Goal: Task Accomplishment & Management: Manage account settings

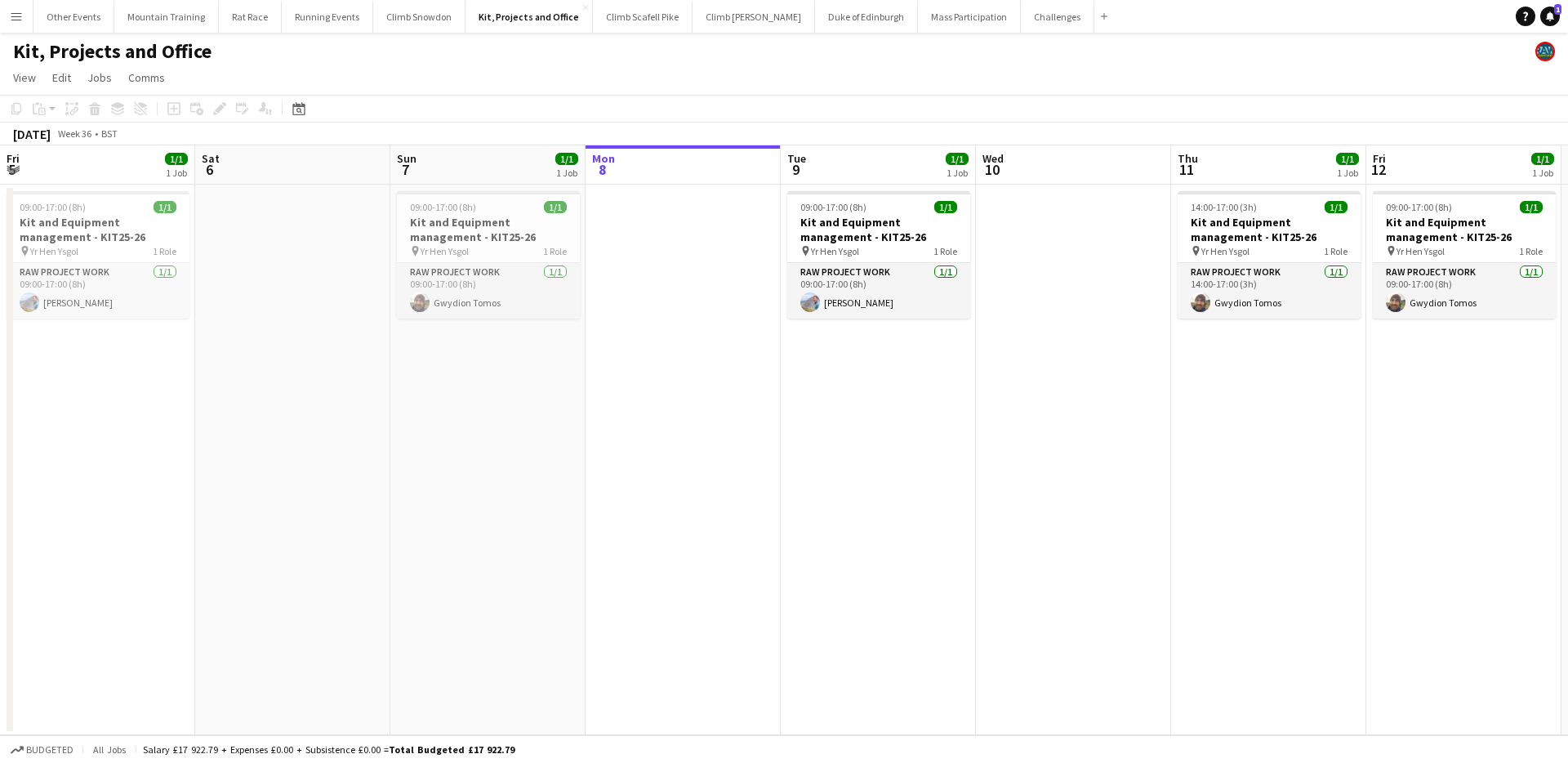
scroll to position [0, 390]
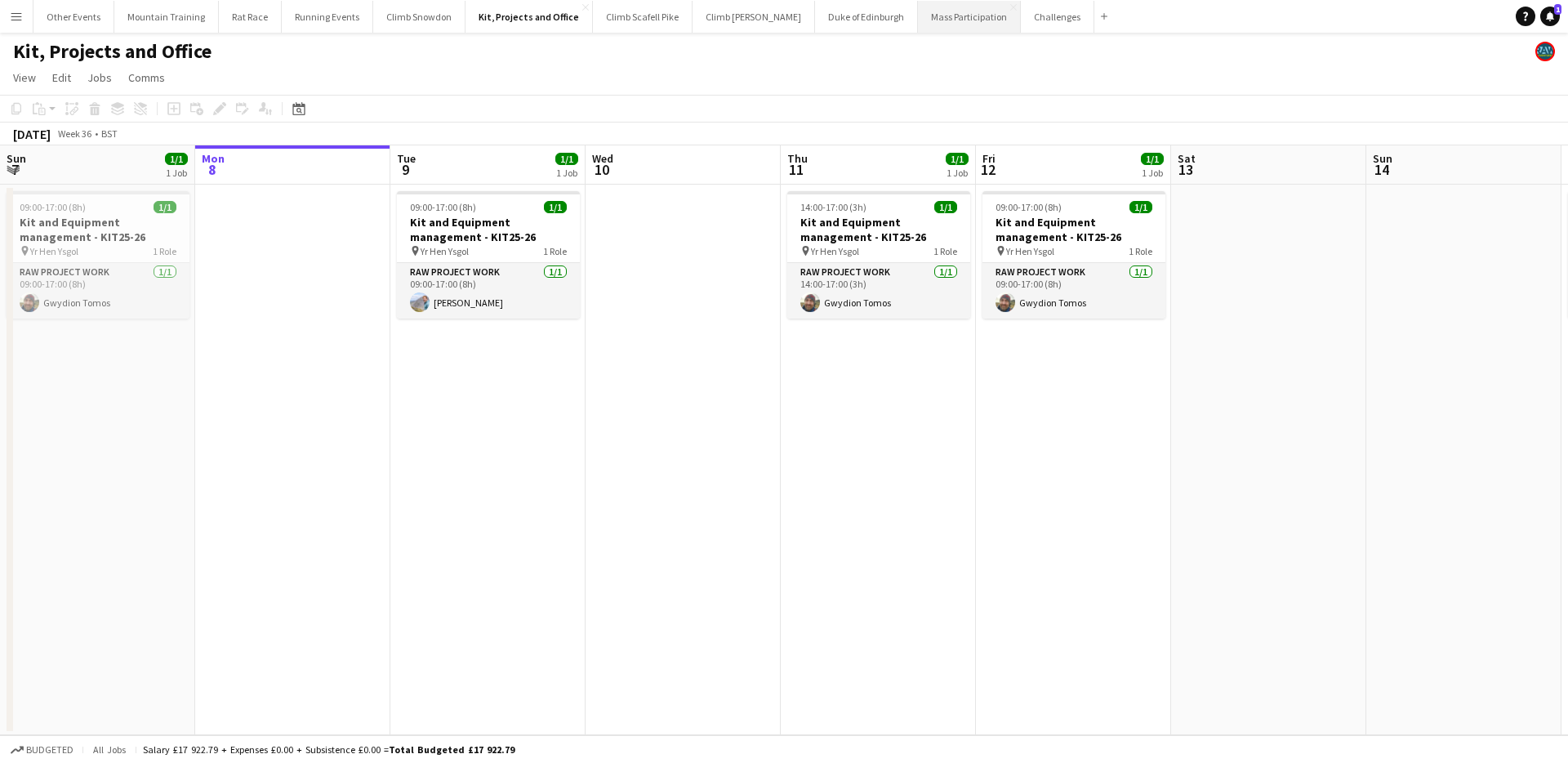
click at [918, 21] on button "Mass Participation Close" at bounding box center [969, 16] width 102 height 32
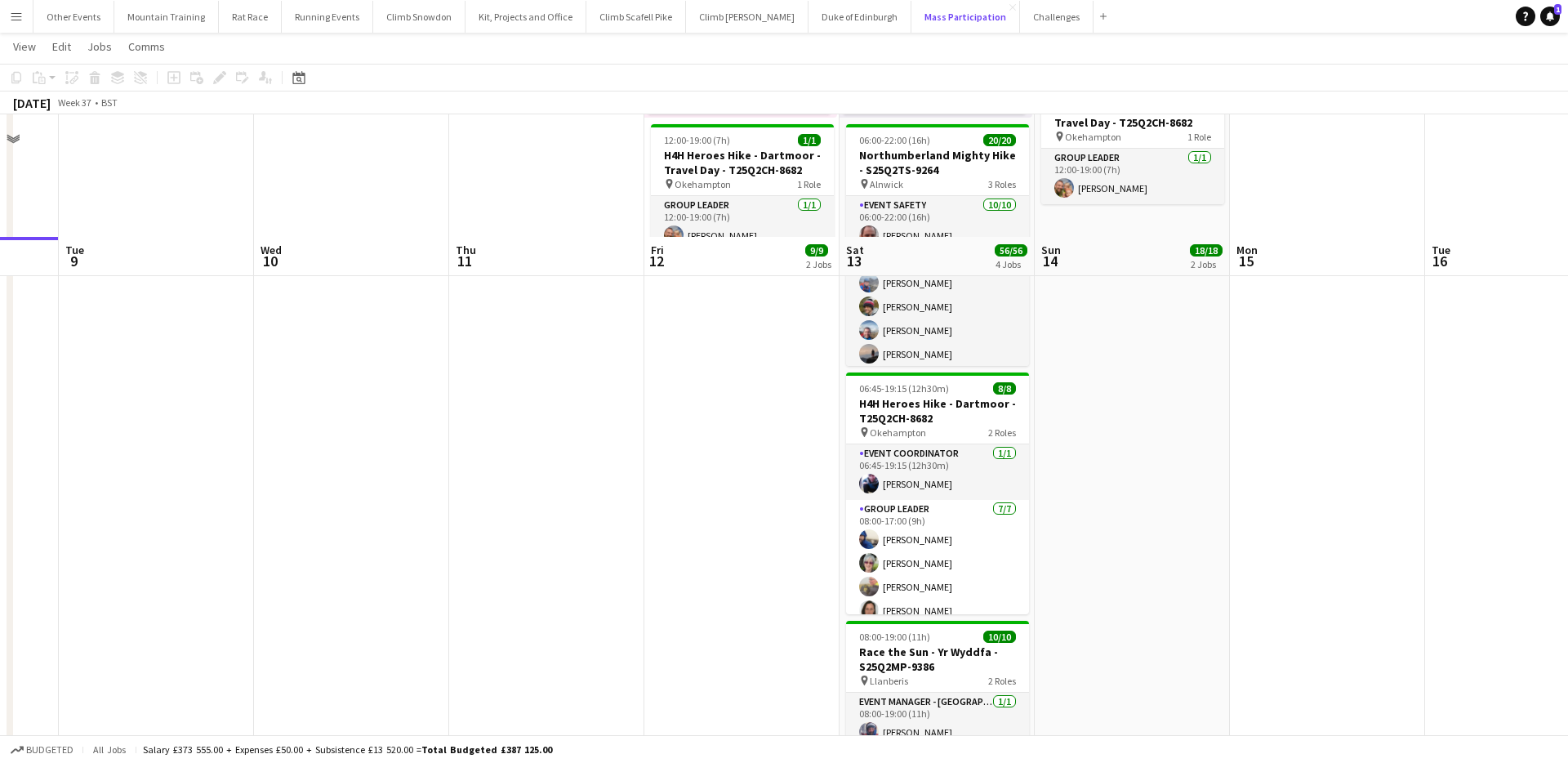
scroll to position [521, 0]
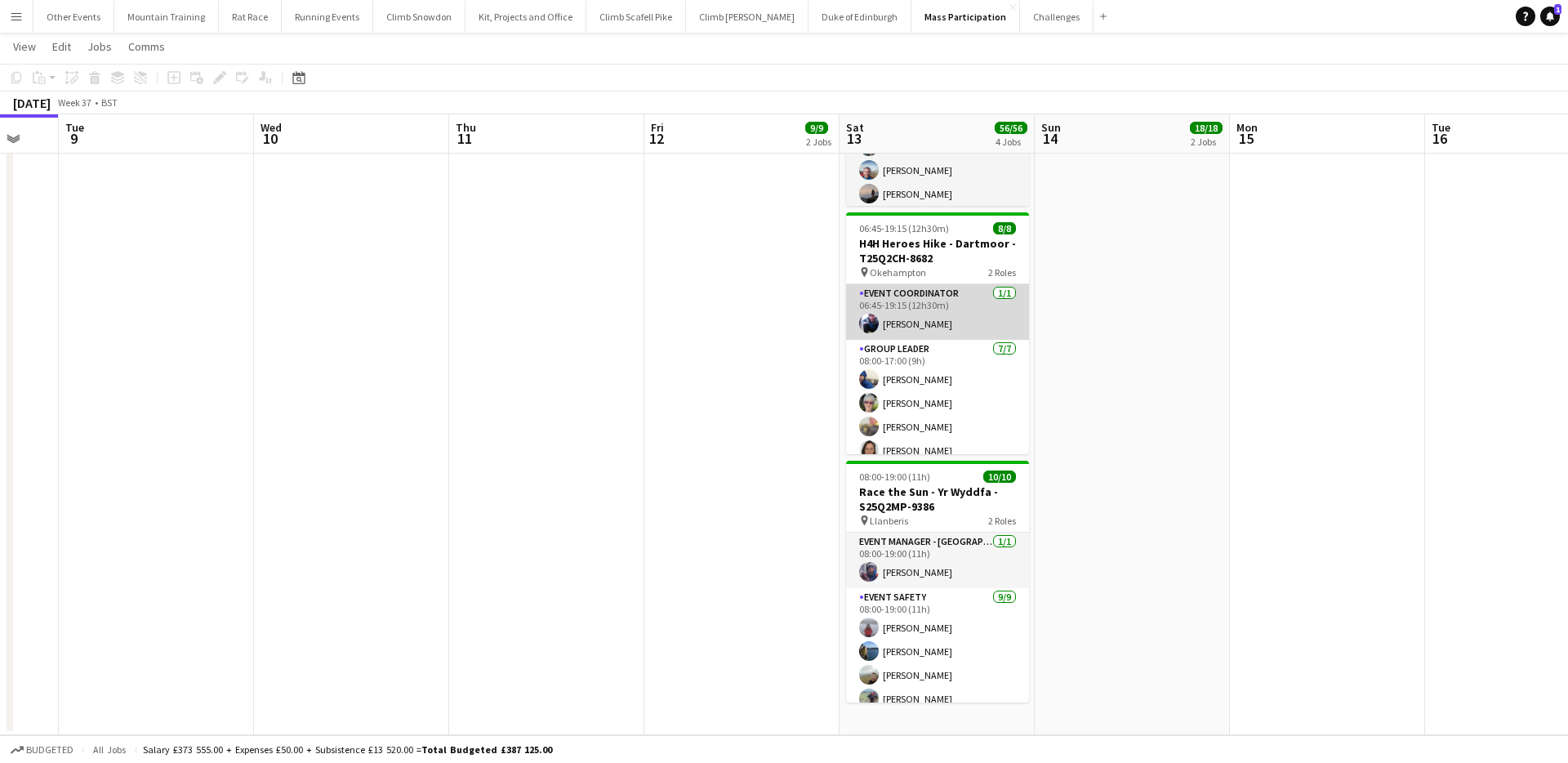
click at [965, 300] on app-card-role "Event Coordinator 1/1 06:45-19:15 (12h30m) Alistair Sertin" at bounding box center [938, 312] width 183 height 56
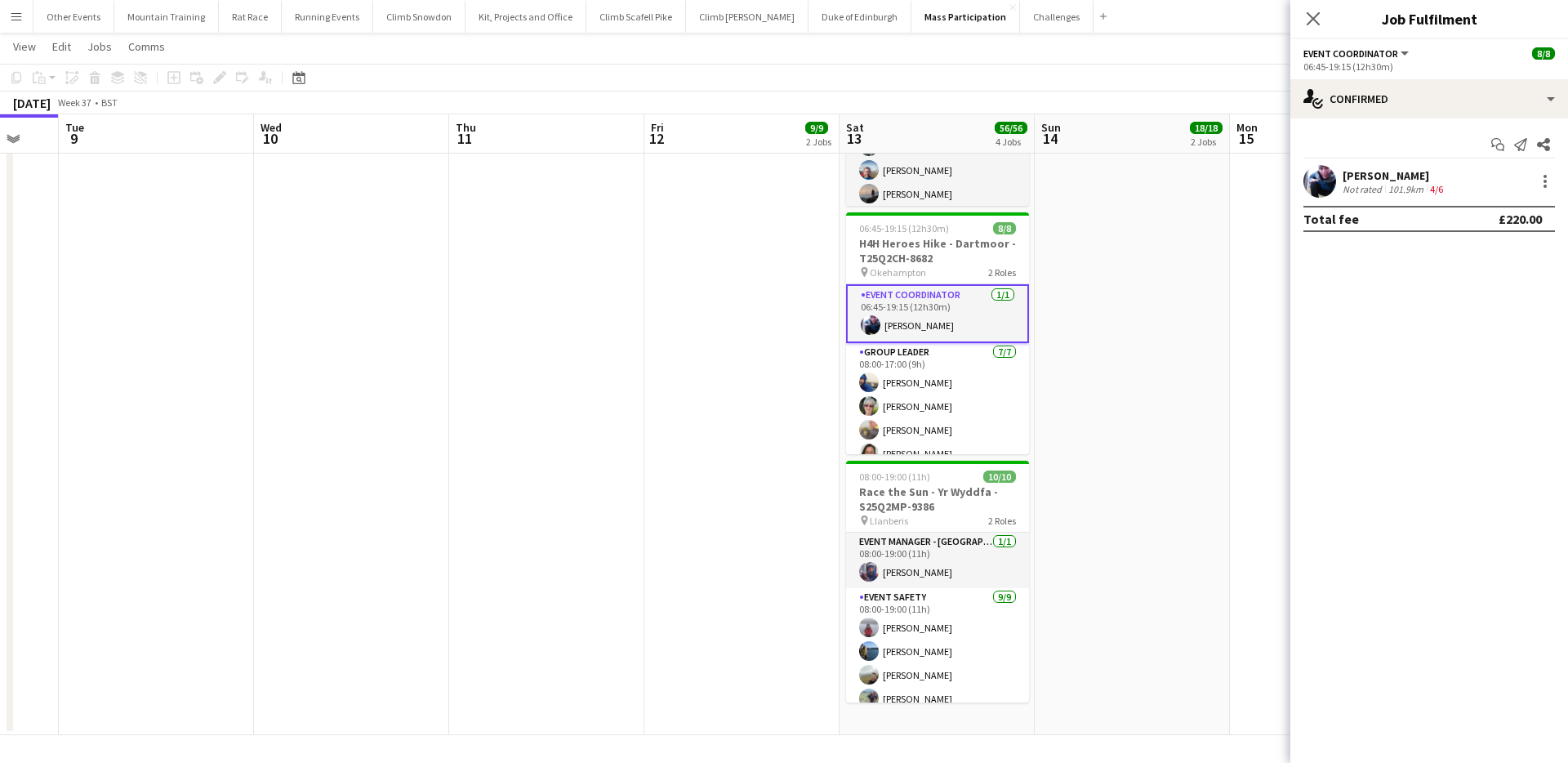
click at [1410, 176] on div "[PERSON_NAME]" at bounding box center [1394, 175] width 103 height 15
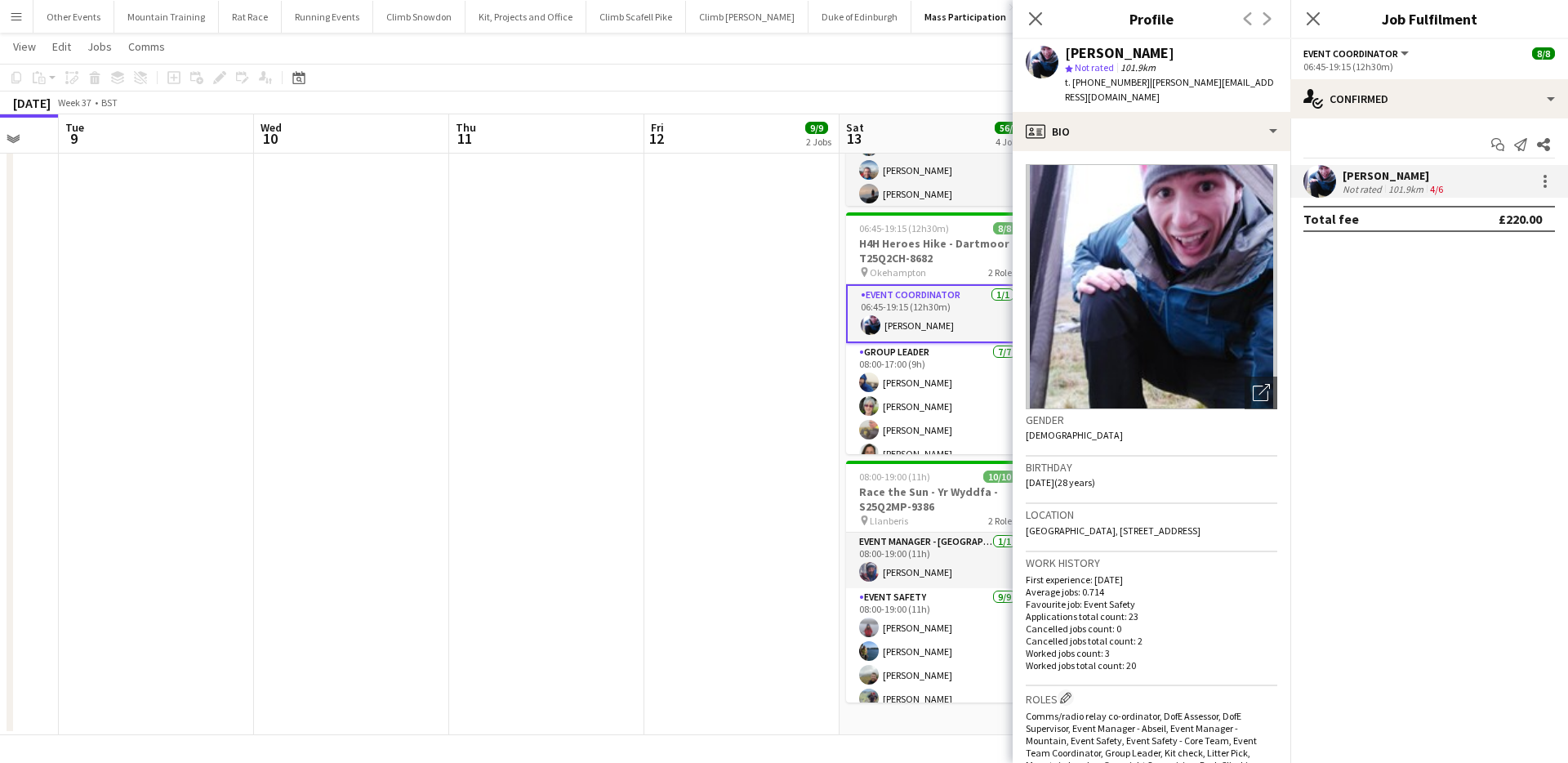
drag, startPoint x: 1269, startPoint y: 516, endPoint x: 1230, endPoint y: 517, distance: 39.0
click at [1230, 517] on div "Location Old Mill Way, 41 Old Mill Way, Weston-super-Mare, BS24 7AS" at bounding box center [1151, 527] width 252 height 47
copy span "BS24 7AS"
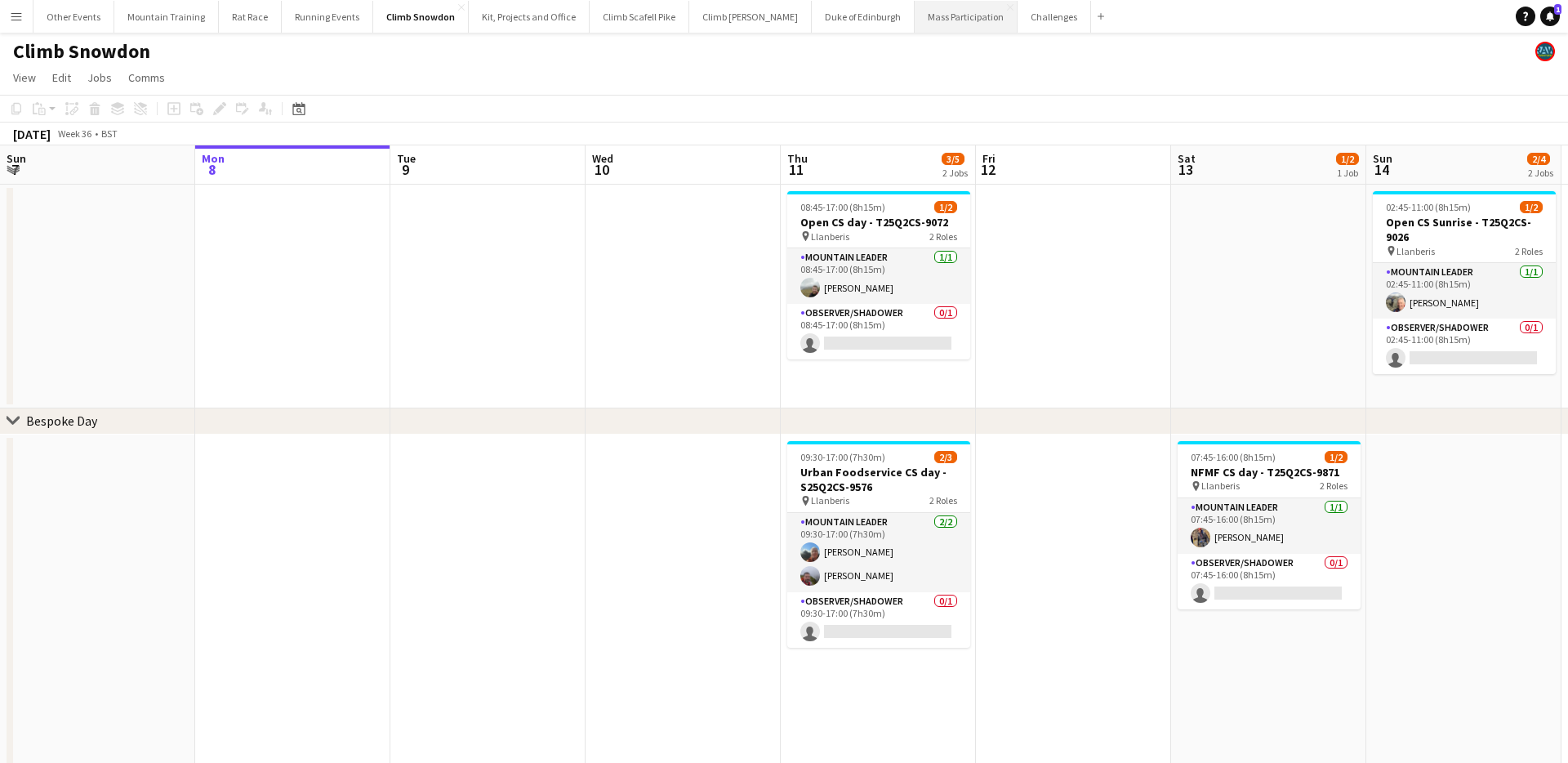
click at [927, 26] on button "Mass Participation Close" at bounding box center [966, 16] width 102 height 32
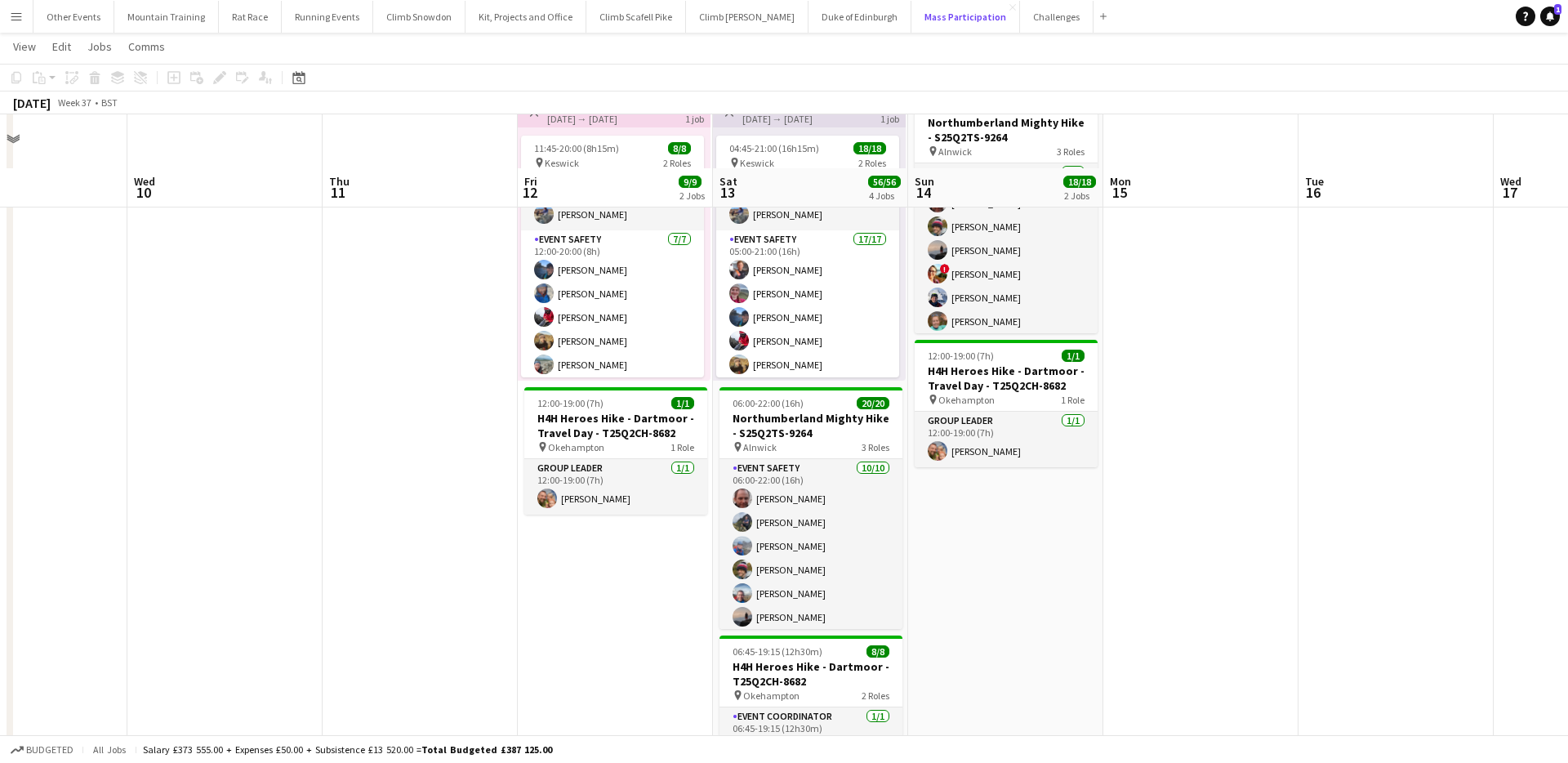
scroll to position [152, 0]
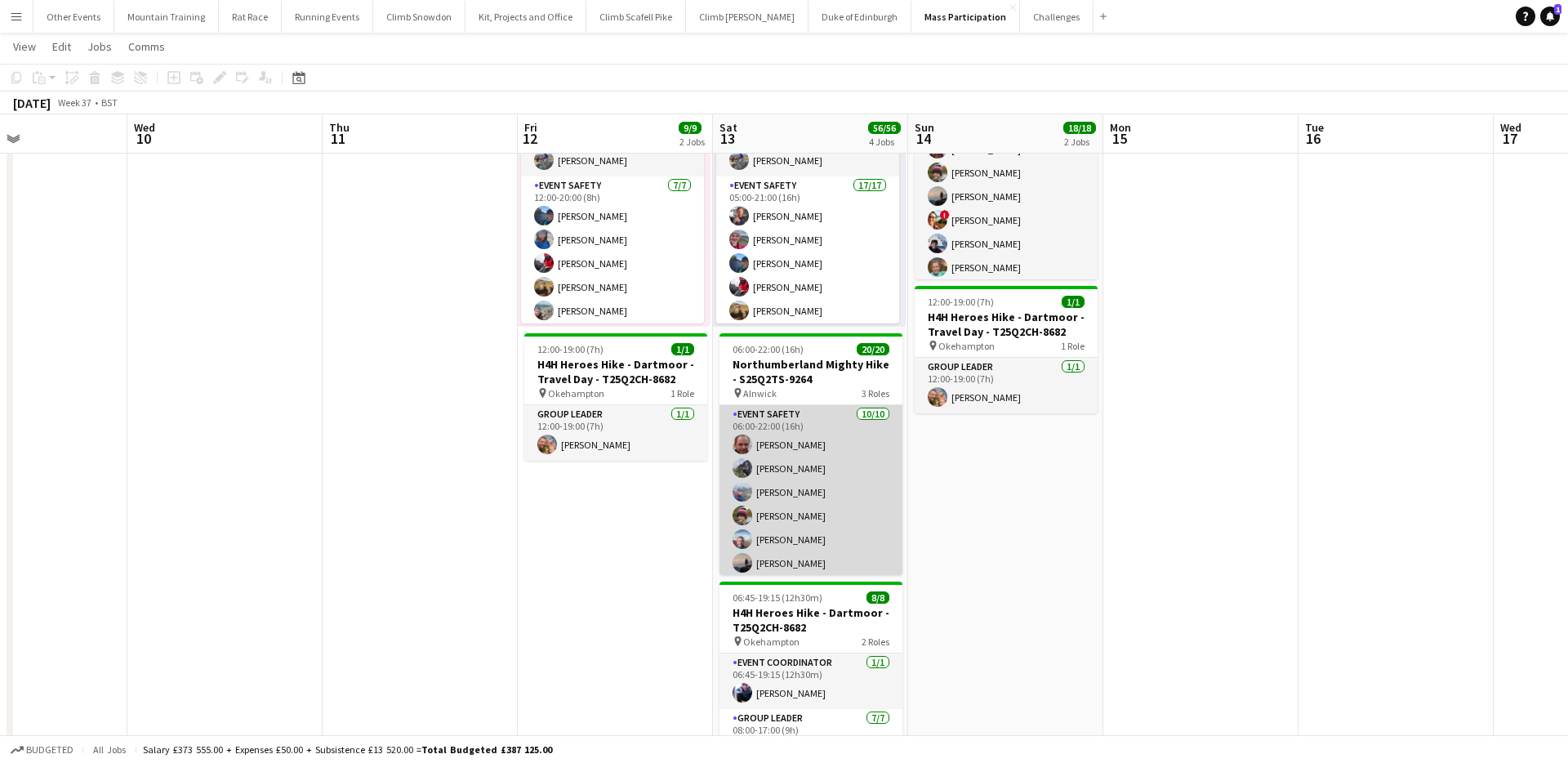
click at [849, 444] on app-card-role "Event Safety [DATE] 06:00-22:00 (16h) [PERSON_NAME] [PERSON_NAME] [PERSON_NAME]…" at bounding box center [810, 539] width 183 height 269
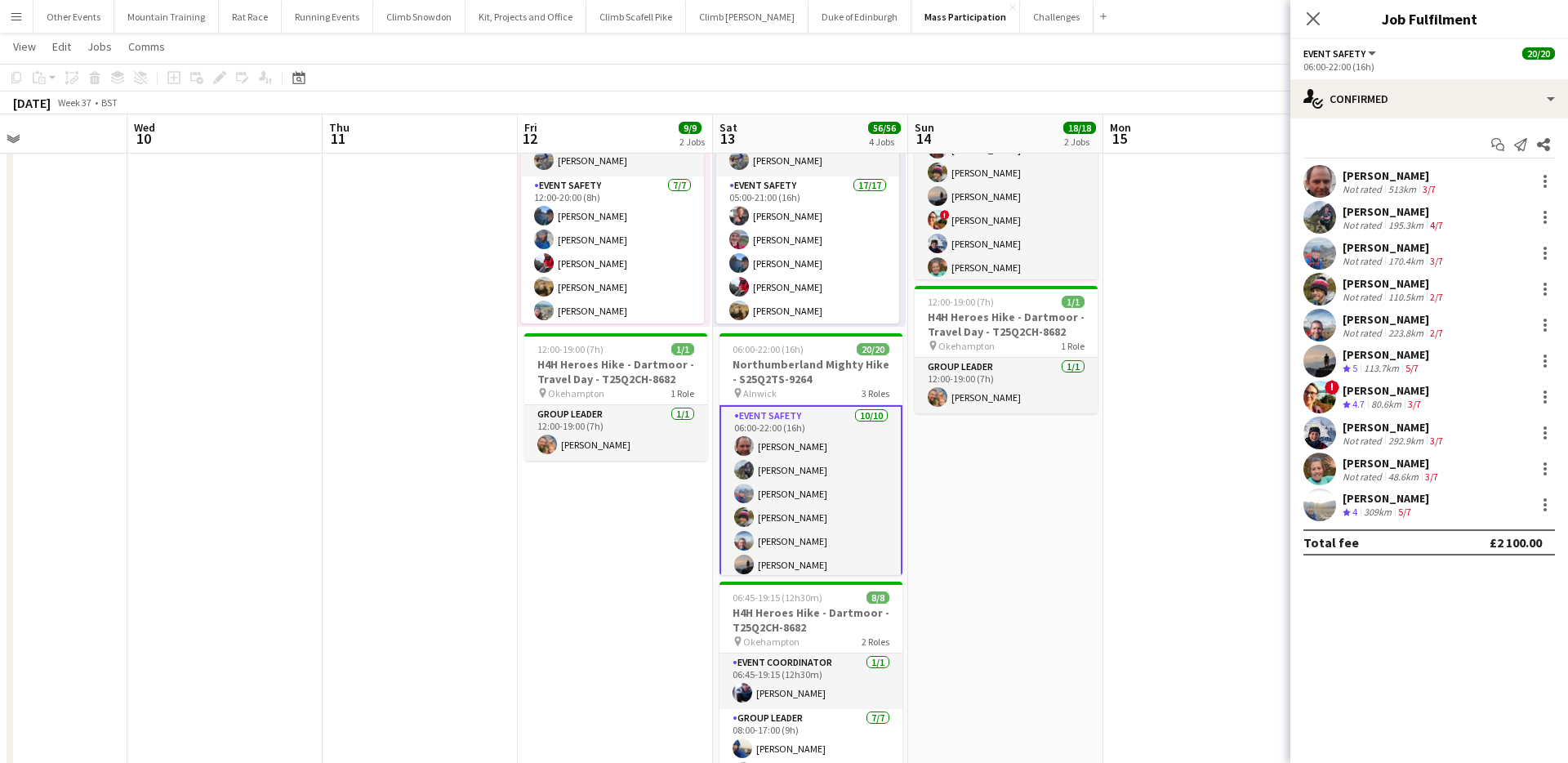
click at [1403, 328] on div "223.8km" at bounding box center [1406, 333] width 42 height 12
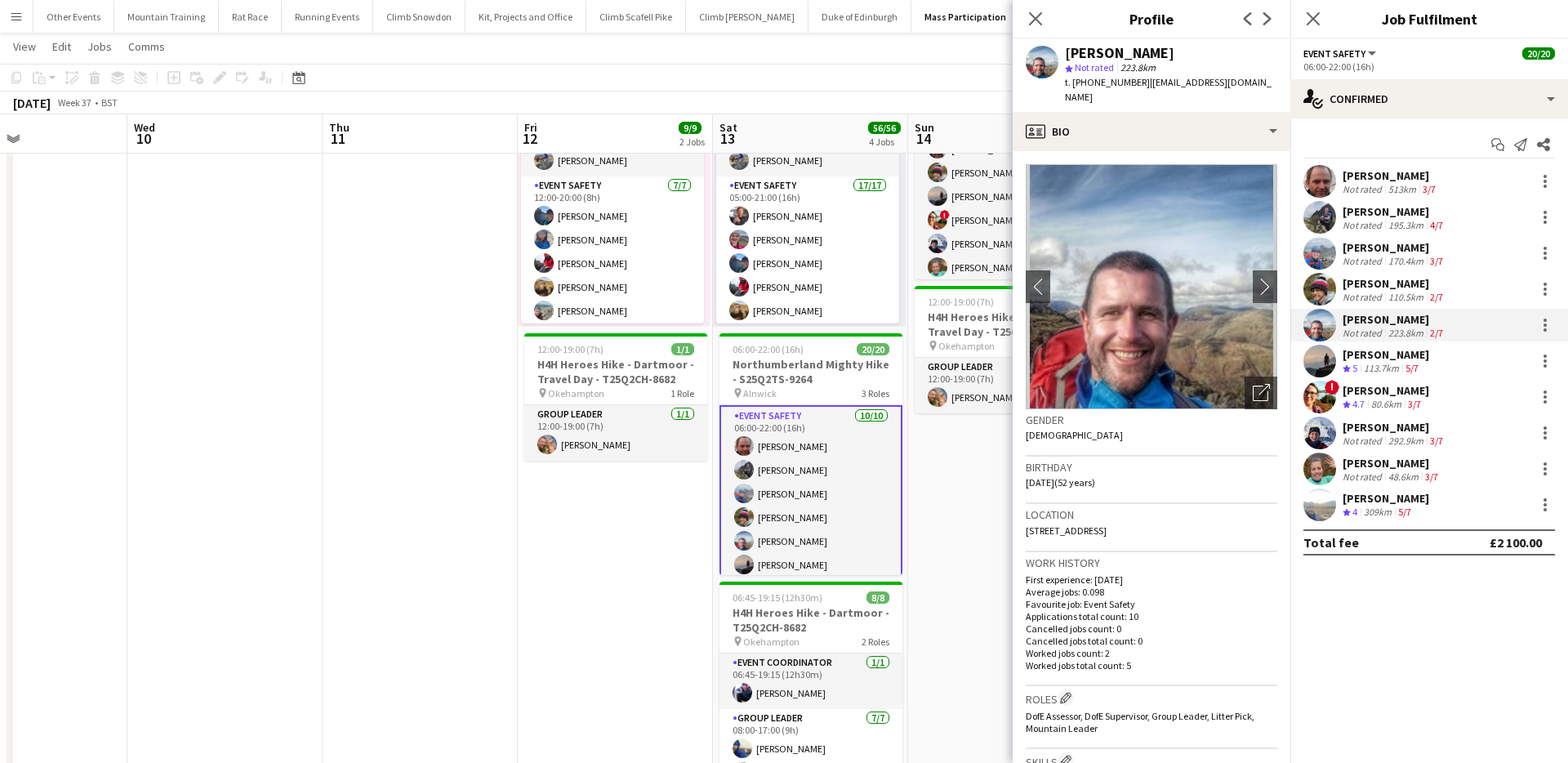
click at [1378, 220] on div "Not rated" at bounding box center [1364, 225] width 43 height 12
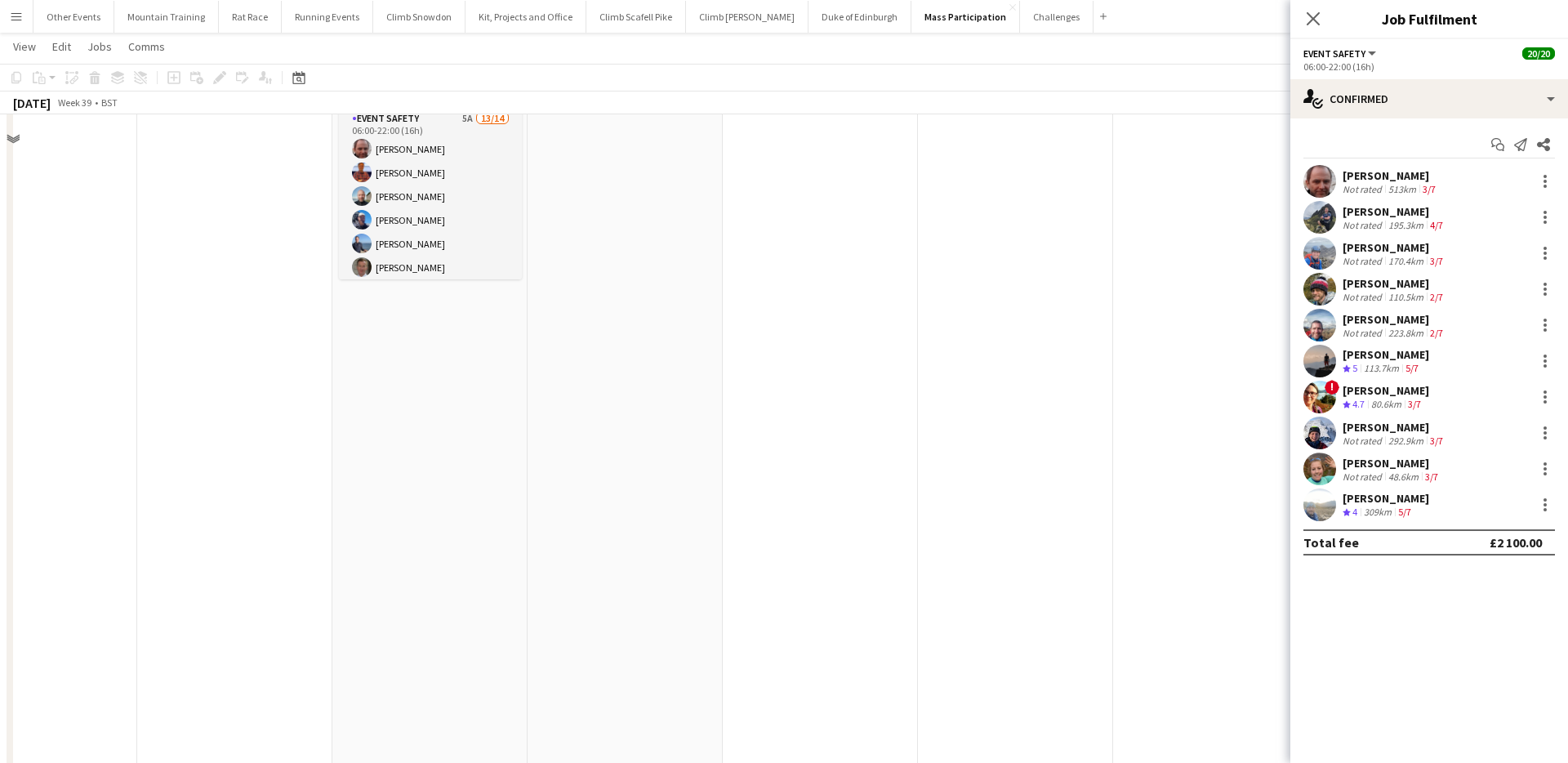
scroll to position [0, 0]
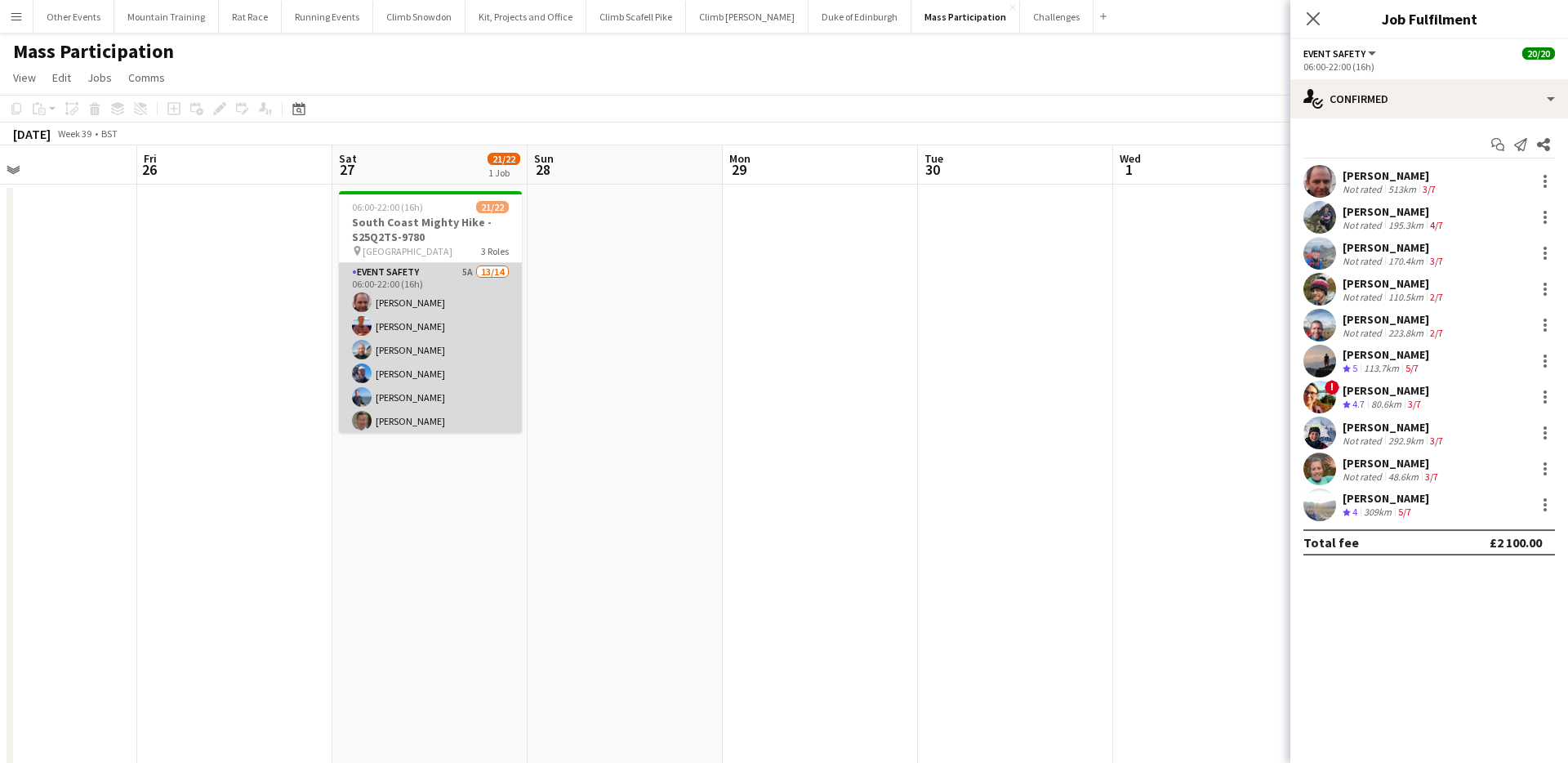
click at [429, 370] on app-card-role "Event Safety 5A 13/14 06:00-22:00 (16h) [PERSON_NAME] [PERSON_NAME] [PERSON_NAM…" at bounding box center [430, 447] width 183 height 368
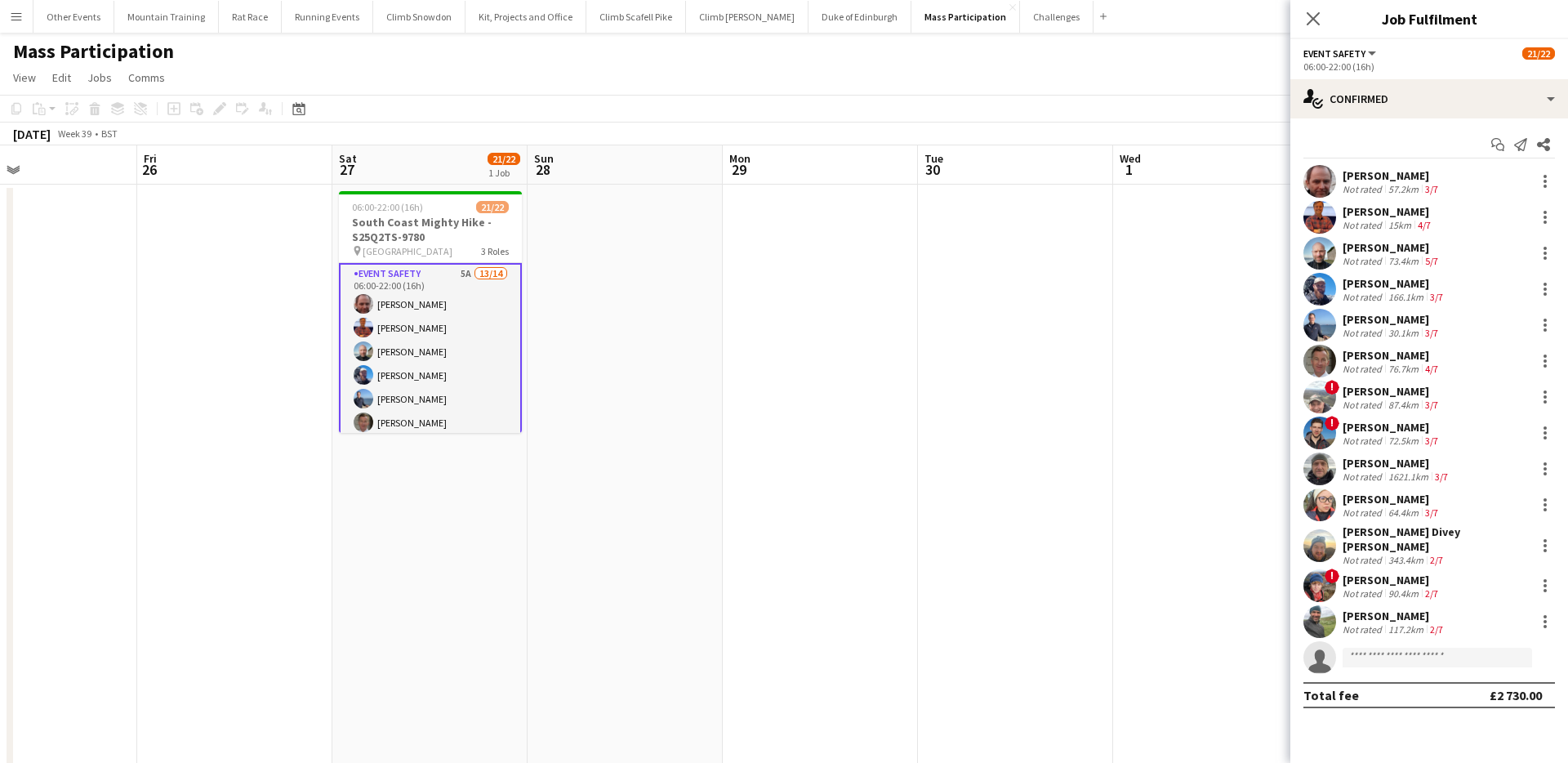
click at [1436, 121] on div "Start chat Send notification Share [PERSON_NAME] Not rated 57.2km 3/7 [PERSON_N…" at bounding box center [1429, 420] width 278 height 603
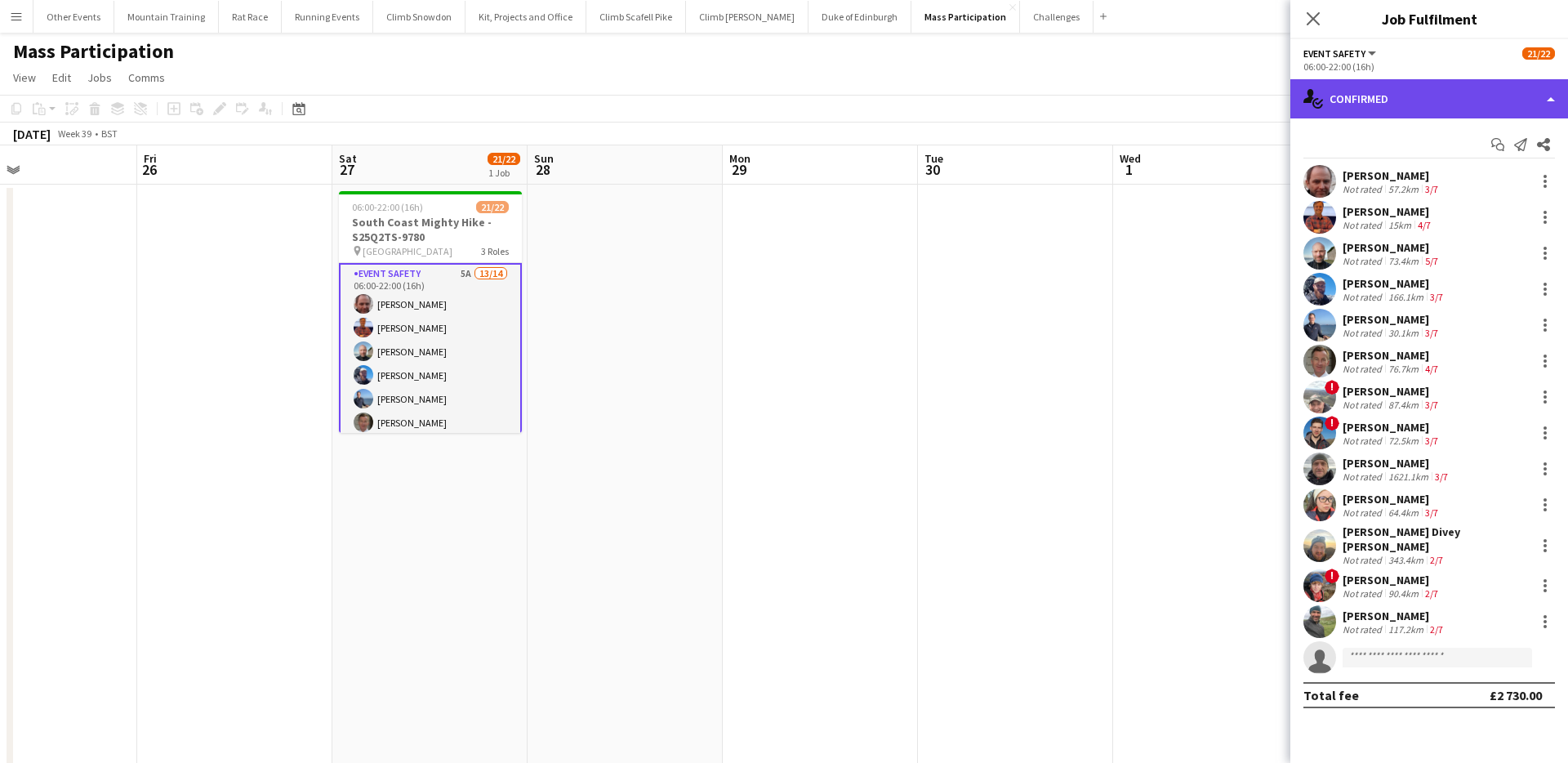
click at [1441, 104] on div "single-neutral-actions-check-2 Confirmed" at bounding box center [1429, 99] width 278 height 39
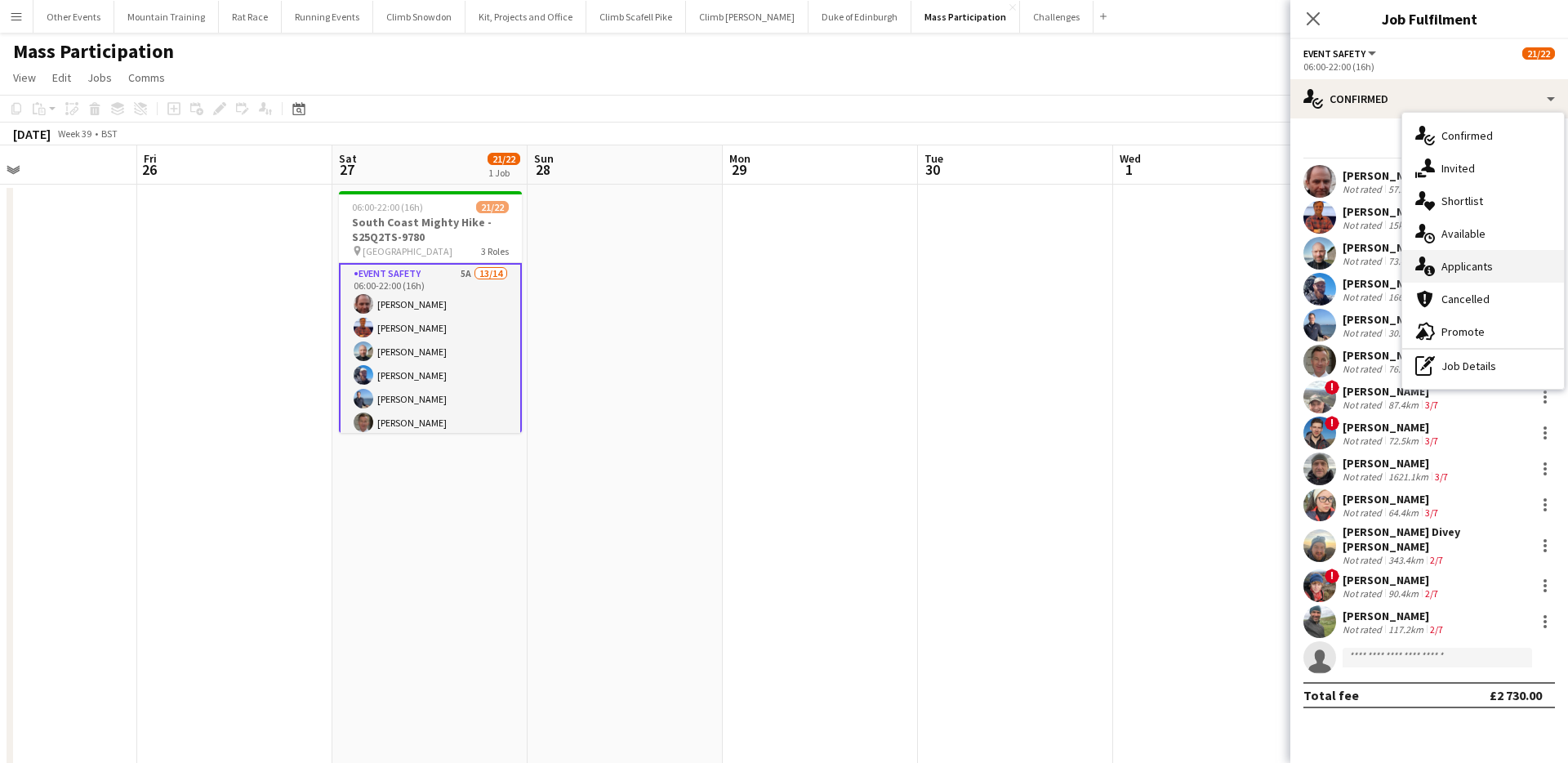
click at [1487, 273] on div "single-neutral-actions-information Applicants" at bounding box center [1483, 267] width 161 height 32
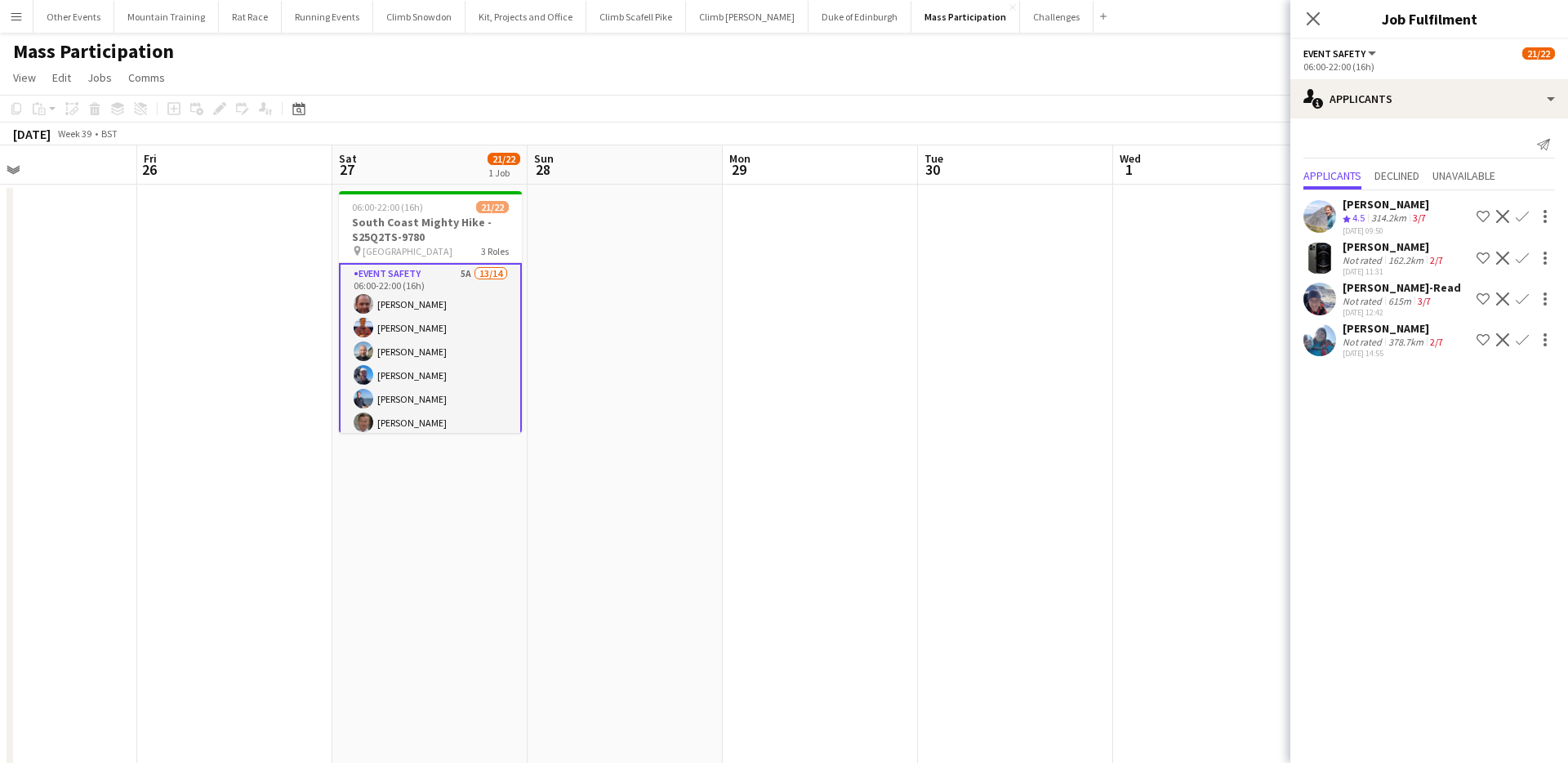
click at [1504, 215] on app-icon "Decline" at bounding box center [1502, 216] width 13 height 13
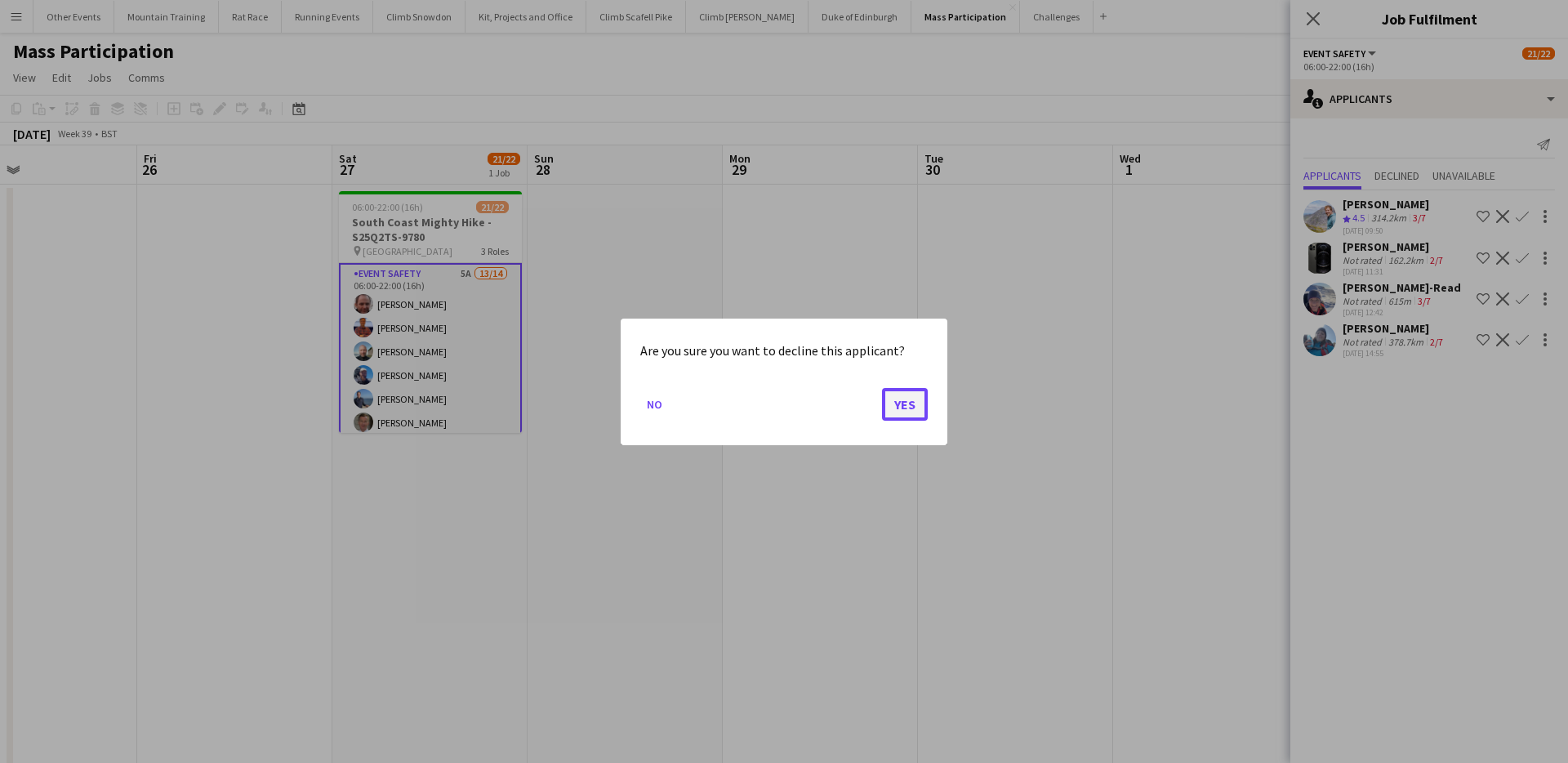
click at [914, 409] on button "Yes" at bounding box center [905, 403] width 46 height 32
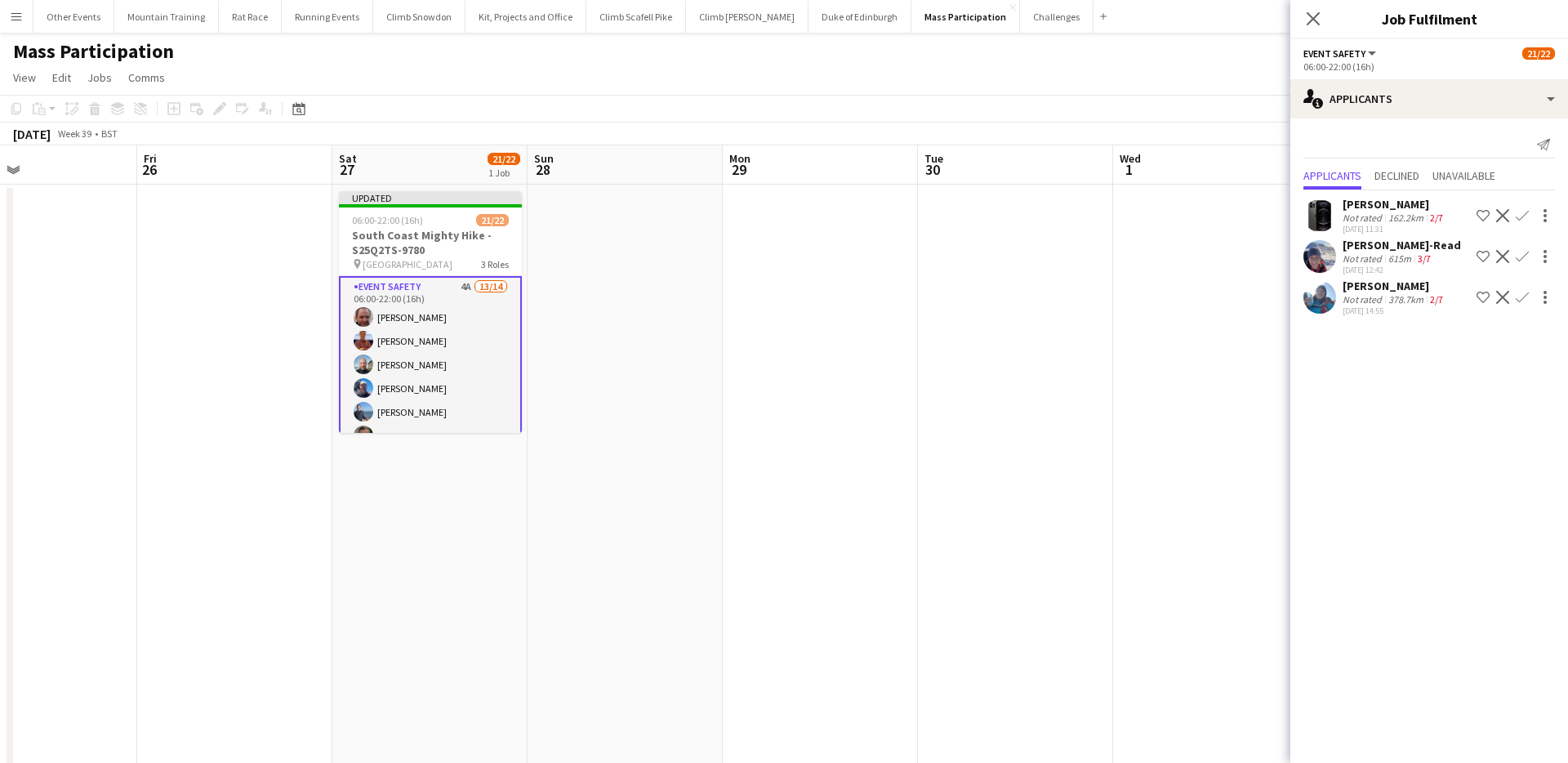
drag, startPoint x: 1264, startPoint y: 103, endPoint x: 1280, endPoint y: 107, distance: 16.5
click at [1264, 103] on app-toolbar "Copy Paste Paste Command V Paste with crew Command Shift V Paste linked Job [GE…" at bounding box center [784, 109] width 1568 height 28
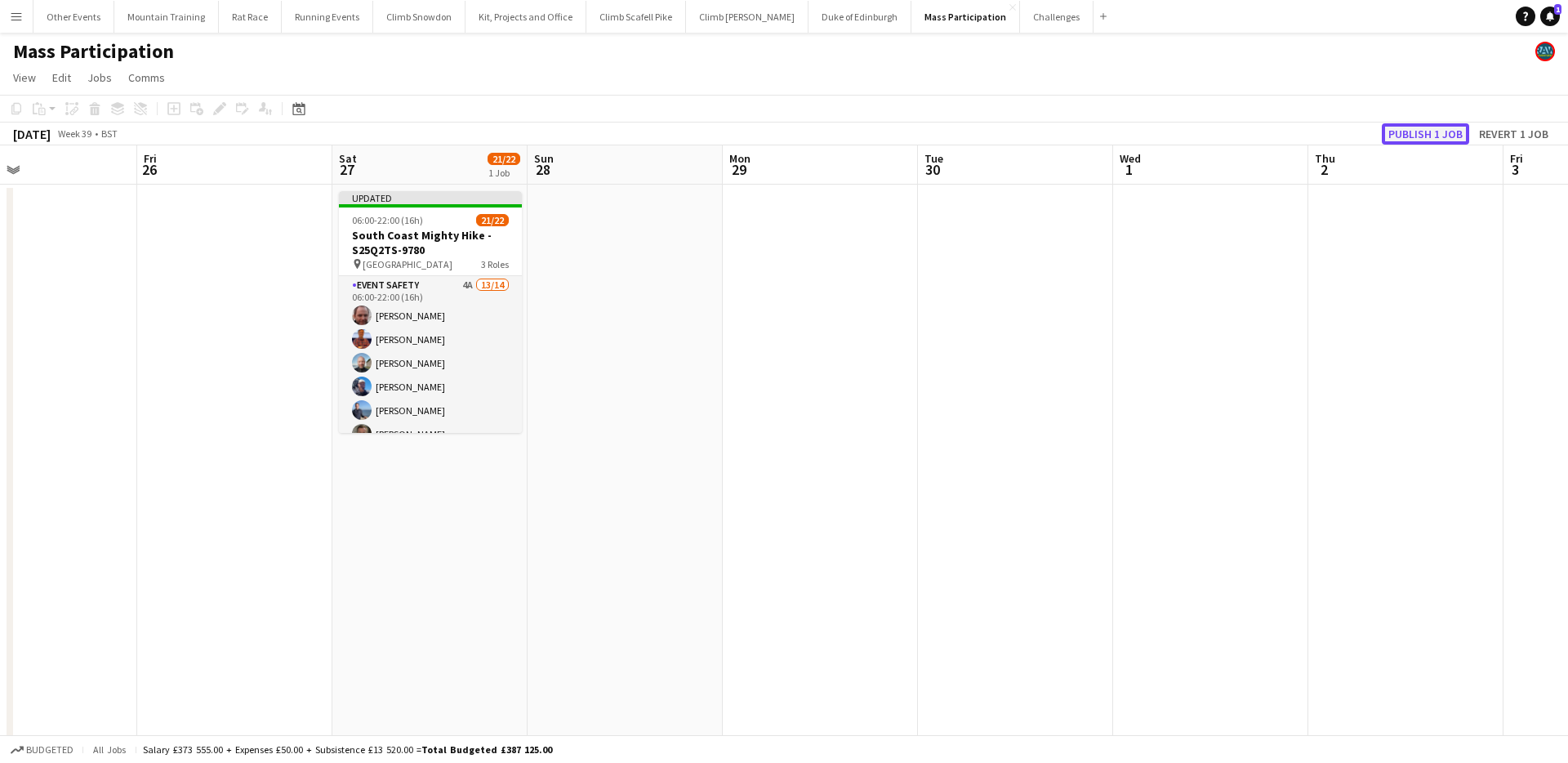
click at [1403, 128] on button "Publish 1 job" at bounding box center [1425, 133] width 87 height 21
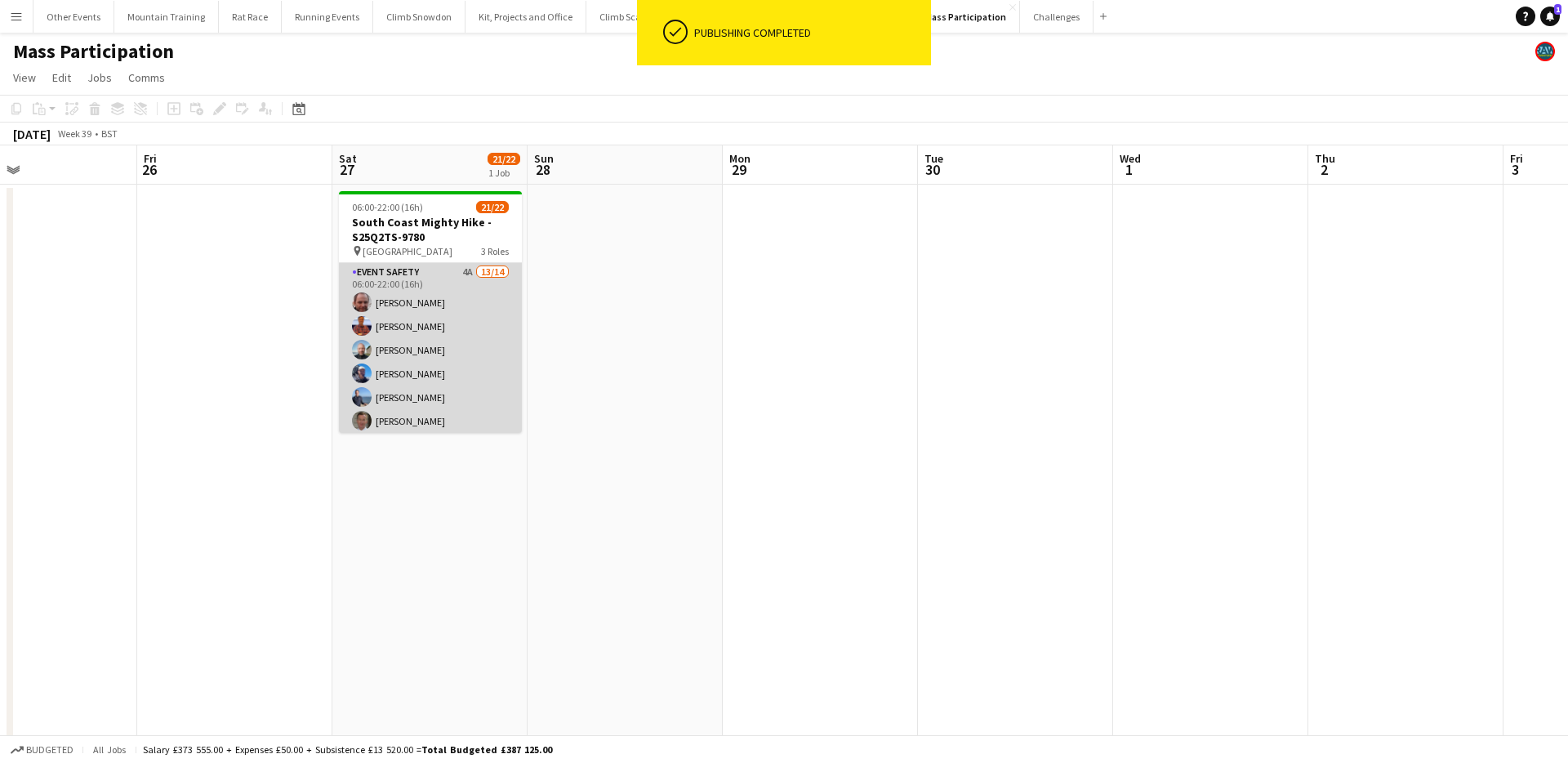
click at [471, 304] on app-card-role "Event Safety 4A 13/14 06:00-22:00 (16h) [PERSON_NAME] [PERSON_NAME] [PERSON_NAM…" at bounding box center [430, 447] width 183 height 368
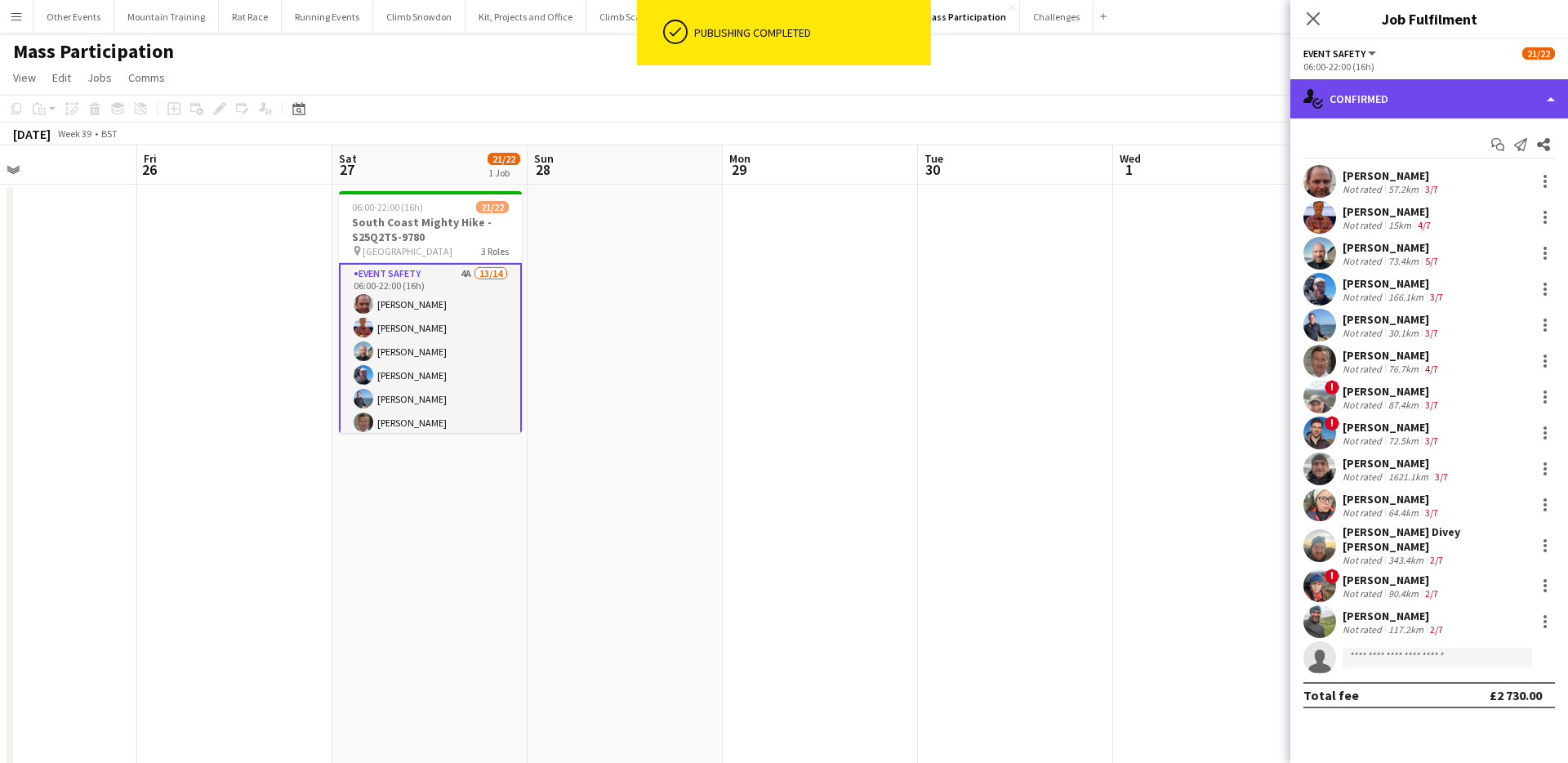
click at [1503, 102] on div "single-neutral-actions-check-2 Confirmed" at bounding box center [1429, 99] width 278 height 39
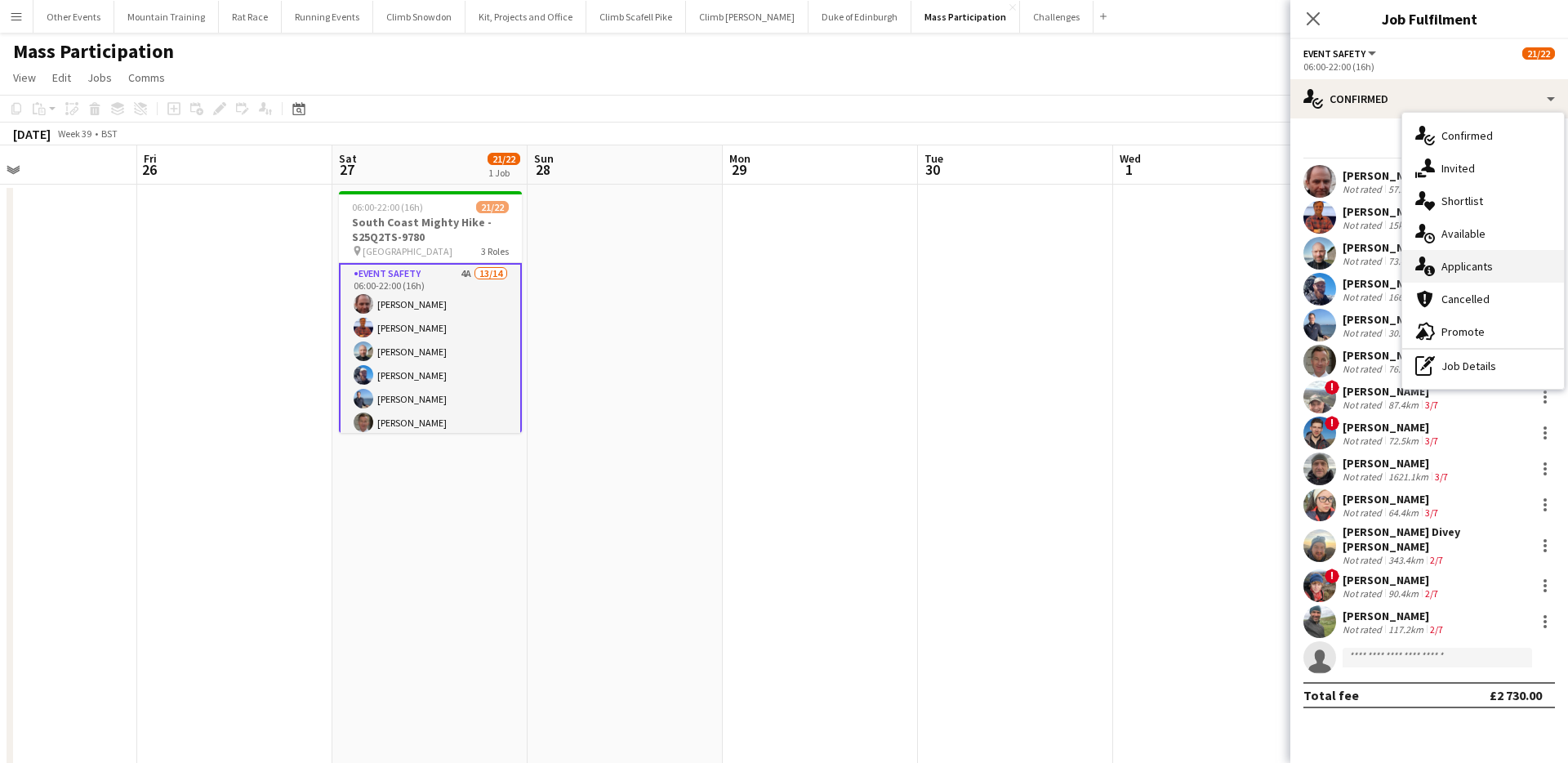
click at [1500, 269] on div "single-neutral-actions-information Applicants" at bounding box center [1483, 267] width 161 height 32
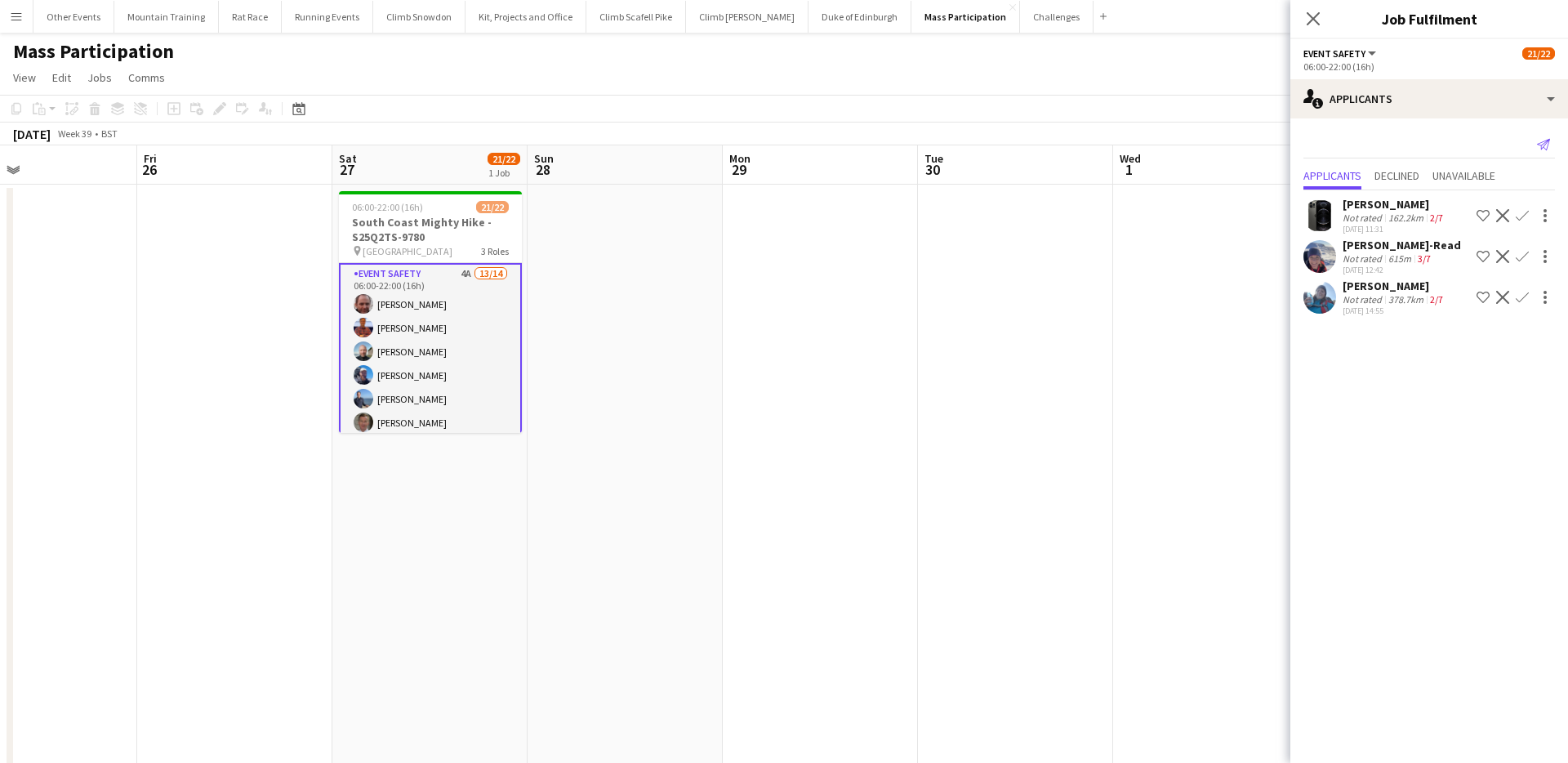
click at [1544, 140] on icon "Send notification" at bounding box center [1543, 144] width 13 height 13
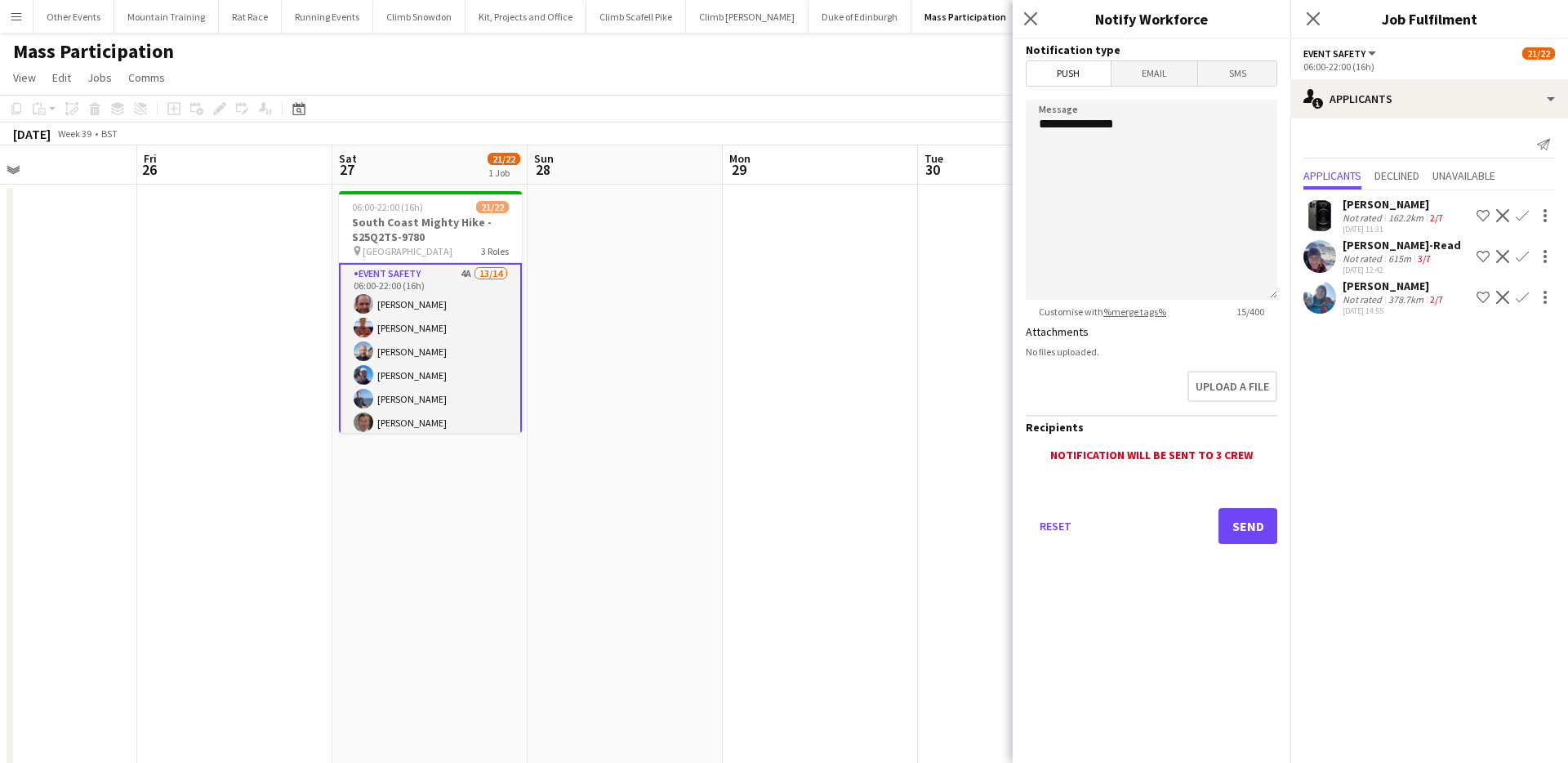
click at [1141, 78] on span "Email" at bounding box center [1154, 73] width 86 height 25
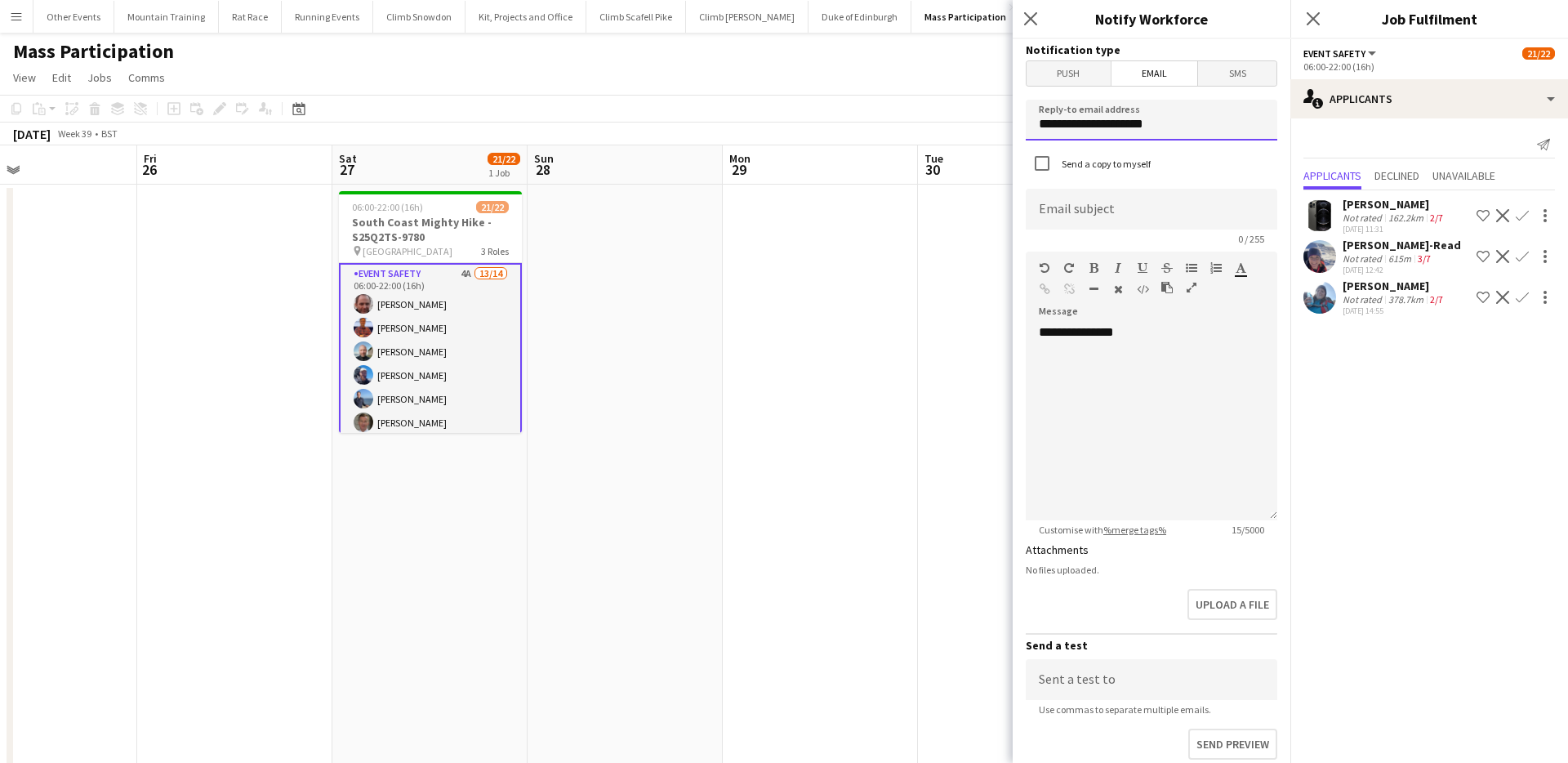
click at [1138, 129] on input "**********" at bounding box center [1151, 120] width 252 height 41
type input "**********"
click at [1111, 202] on input at bounding box center [1151, 209] width 252 height 41
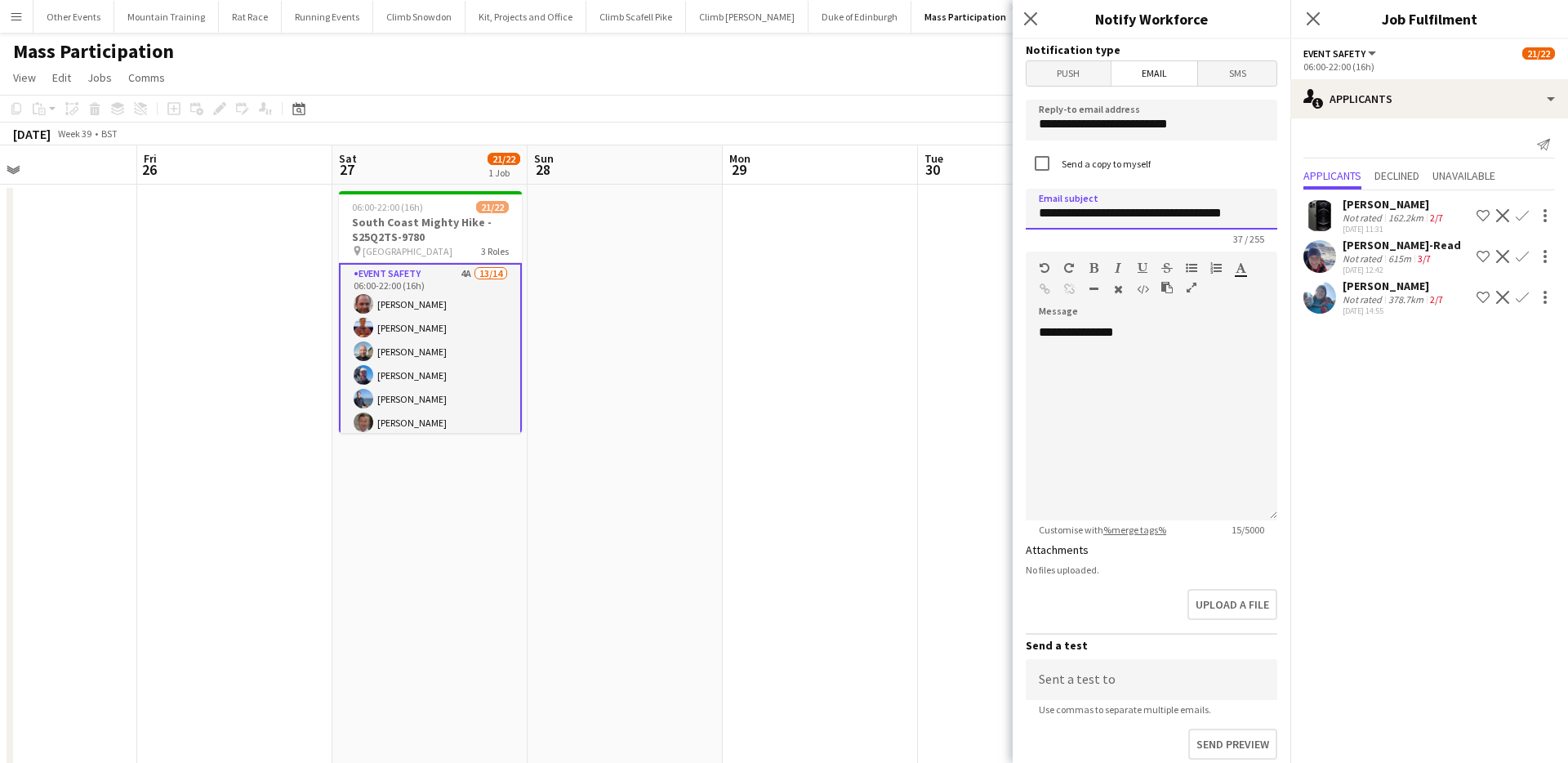
type input "**********"
click at [1155, 343] on div "**********" at bounding box center [1151, 423] width 252 height 197
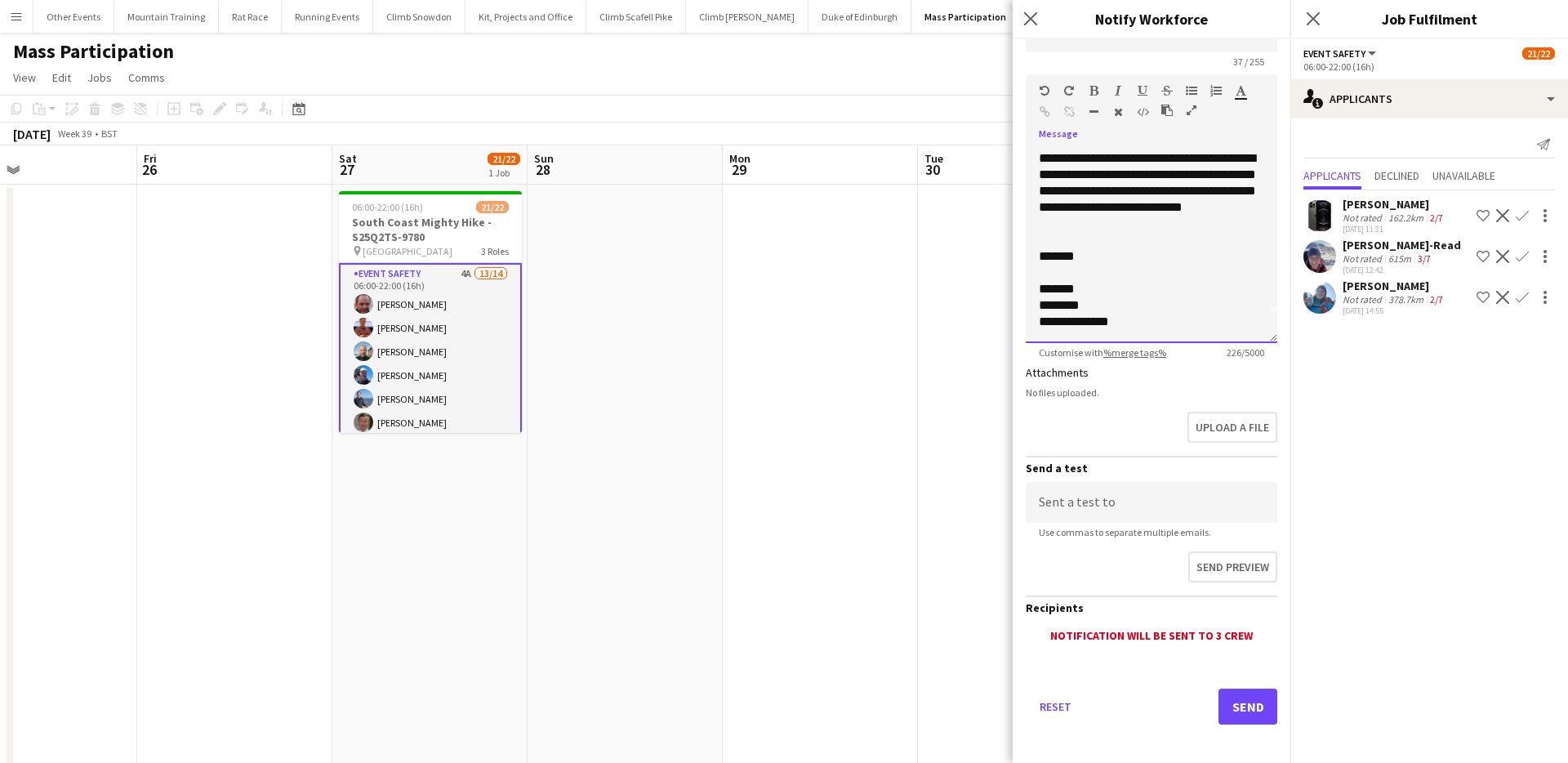
scroll to position [185, 0]
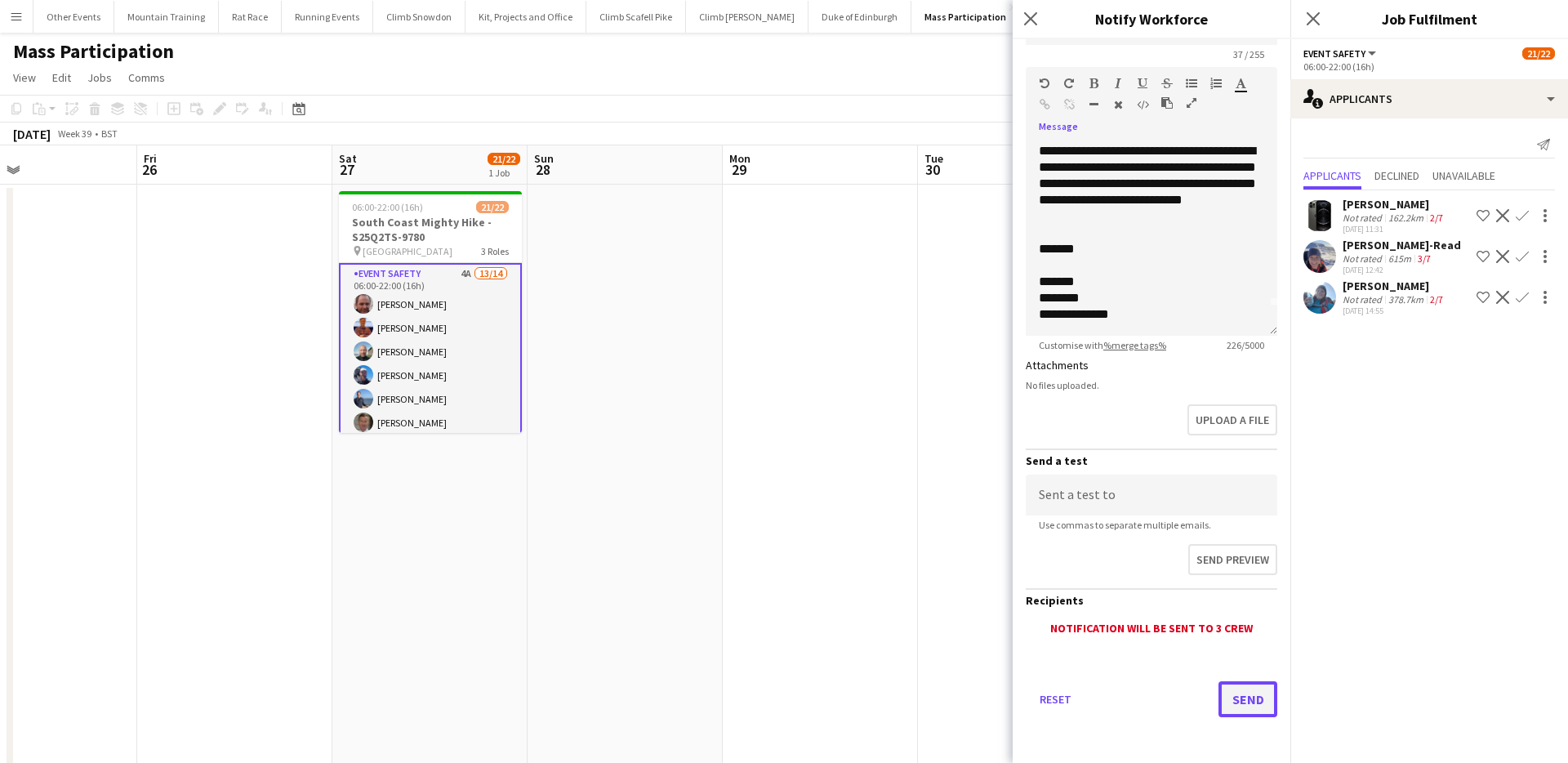
click at [1250, 696] on button "Send" at bounding box center [1248, 700] width 59 height 36
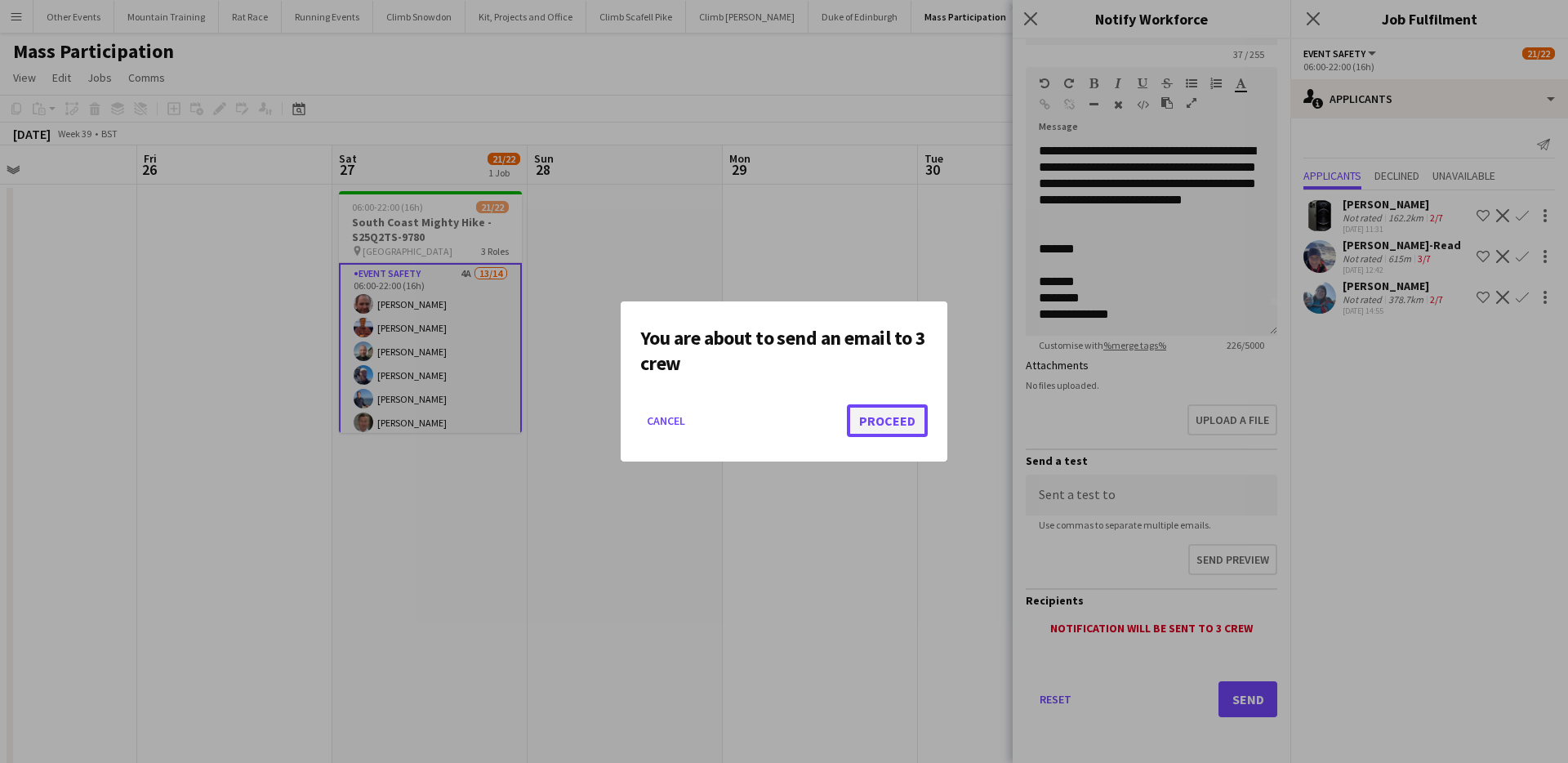
click at [885, 421] on button "Proceed" at bounding box center [887, 420] width 81 height 32
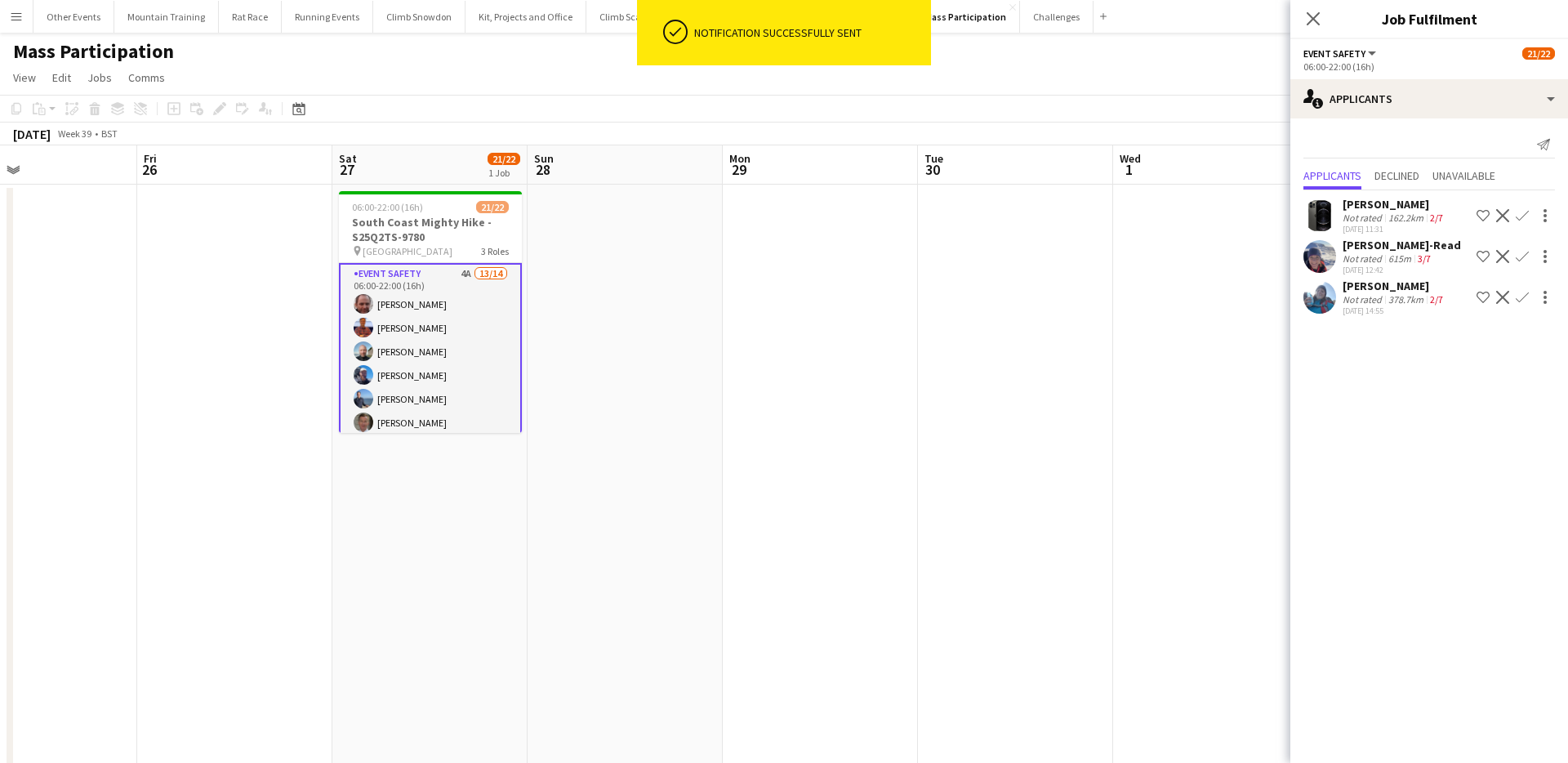
click at [993, 90] on app-page-menu "View Day view expanded Day view collapsed Month view Date picker Jump to [DATE]…" at bounding box center [784, 79] width 1568 height 31
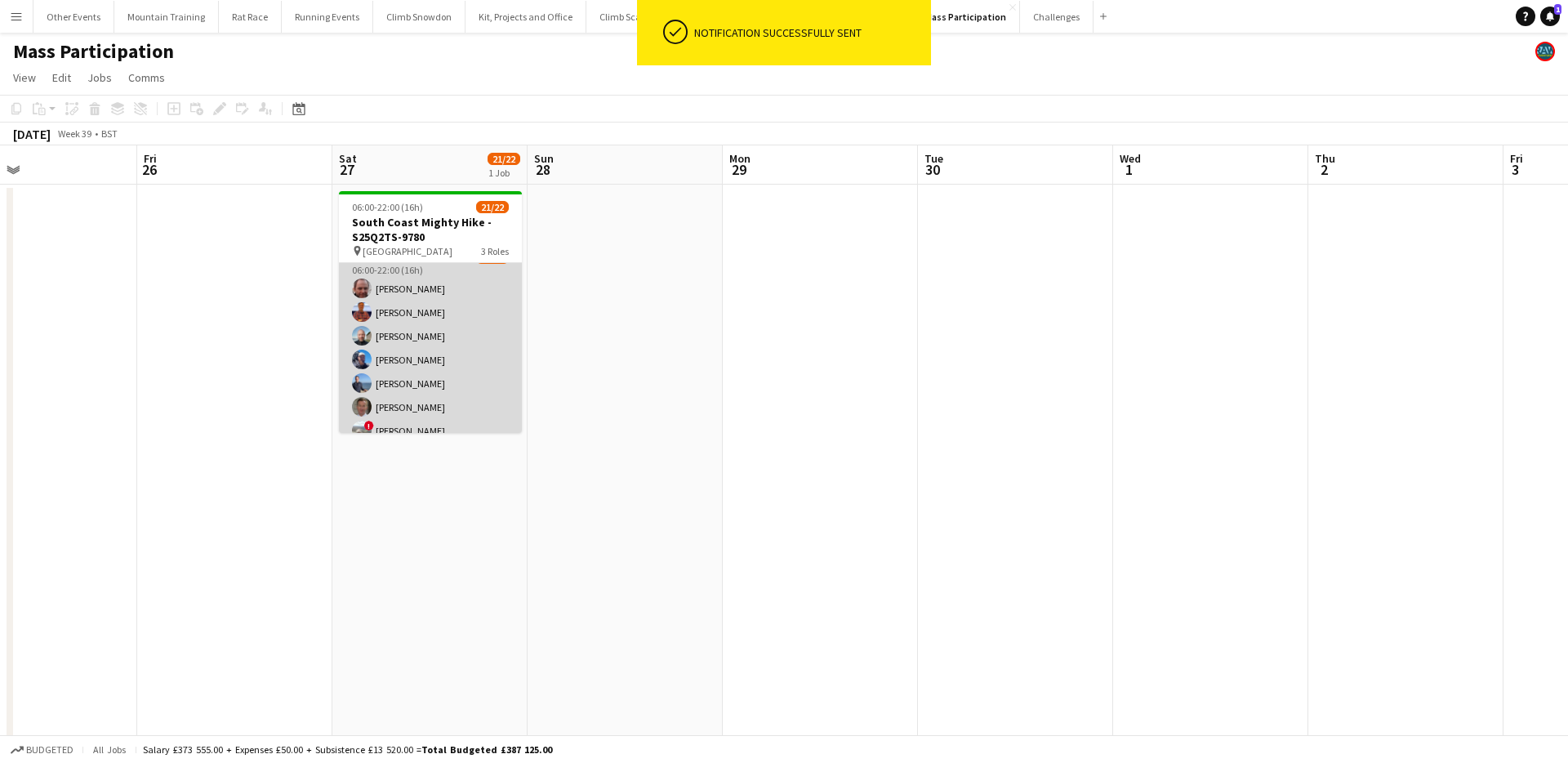
scroll to position [0, 0]
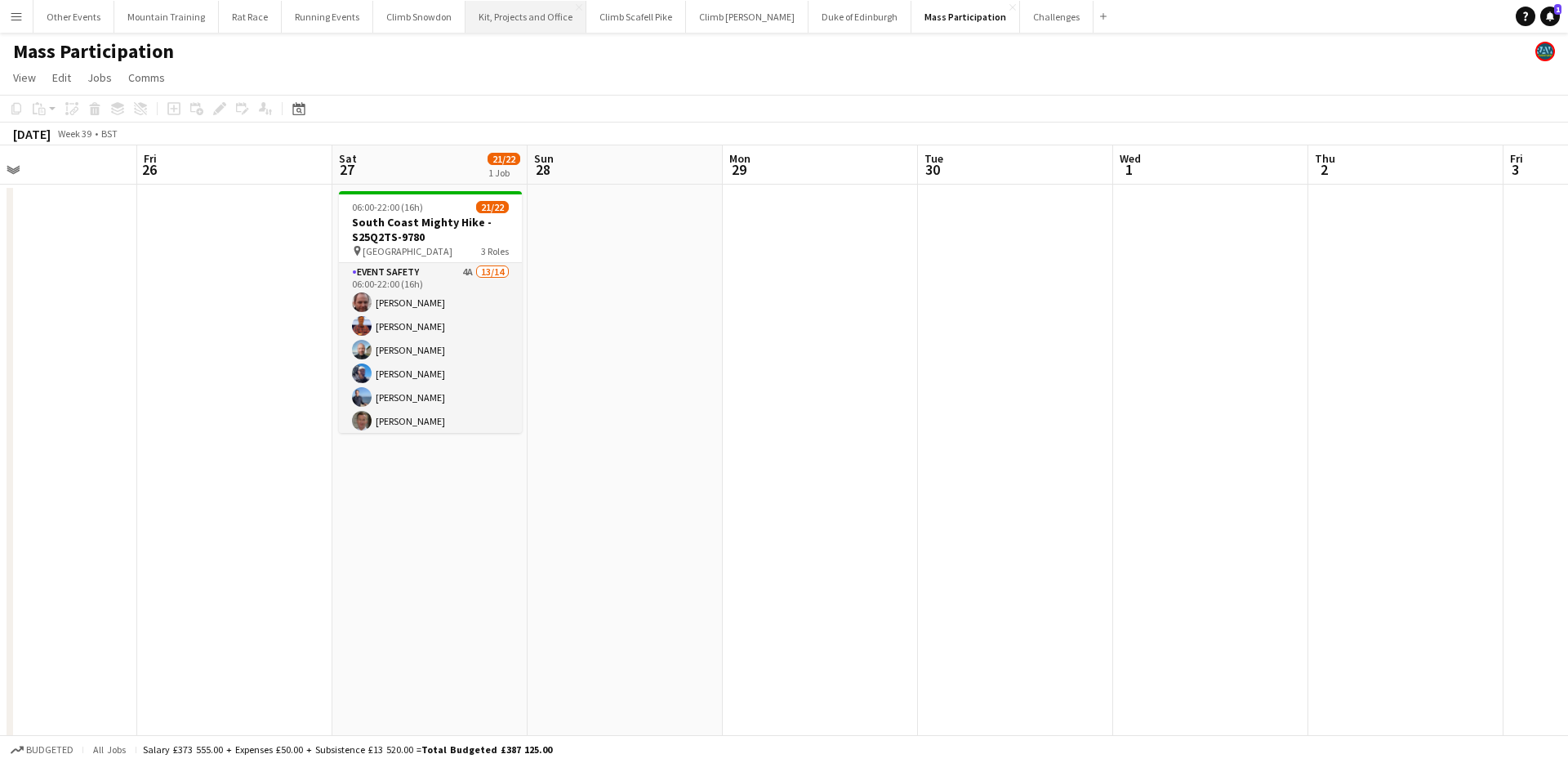
click at [501, 21] on button "Kit, Projects and Office Close" at bounding box center [526, 16] width 121 height 32
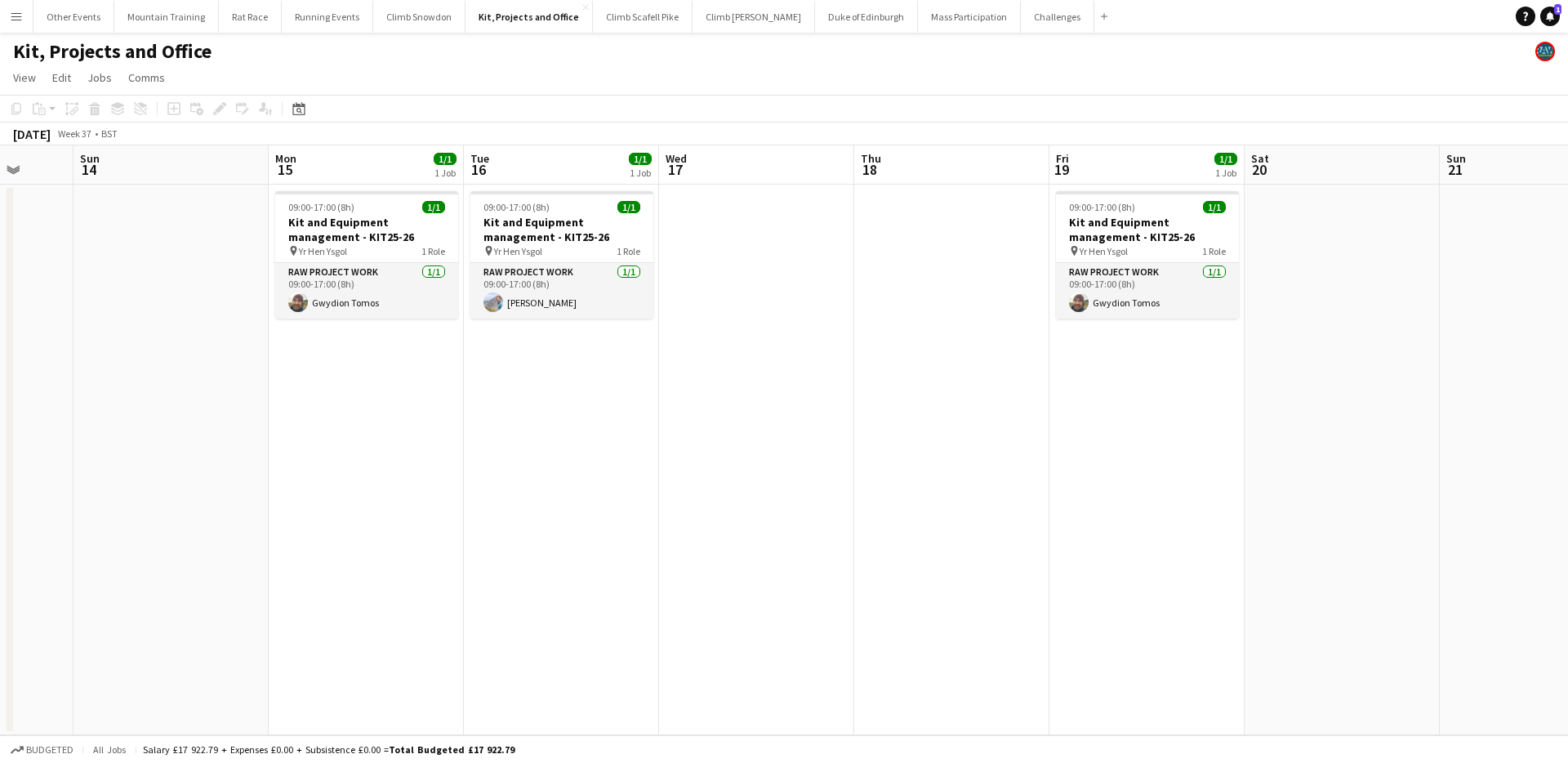
scroll to position [0, 513]
